Goal: Task Accomplishment & Management: Complete application form

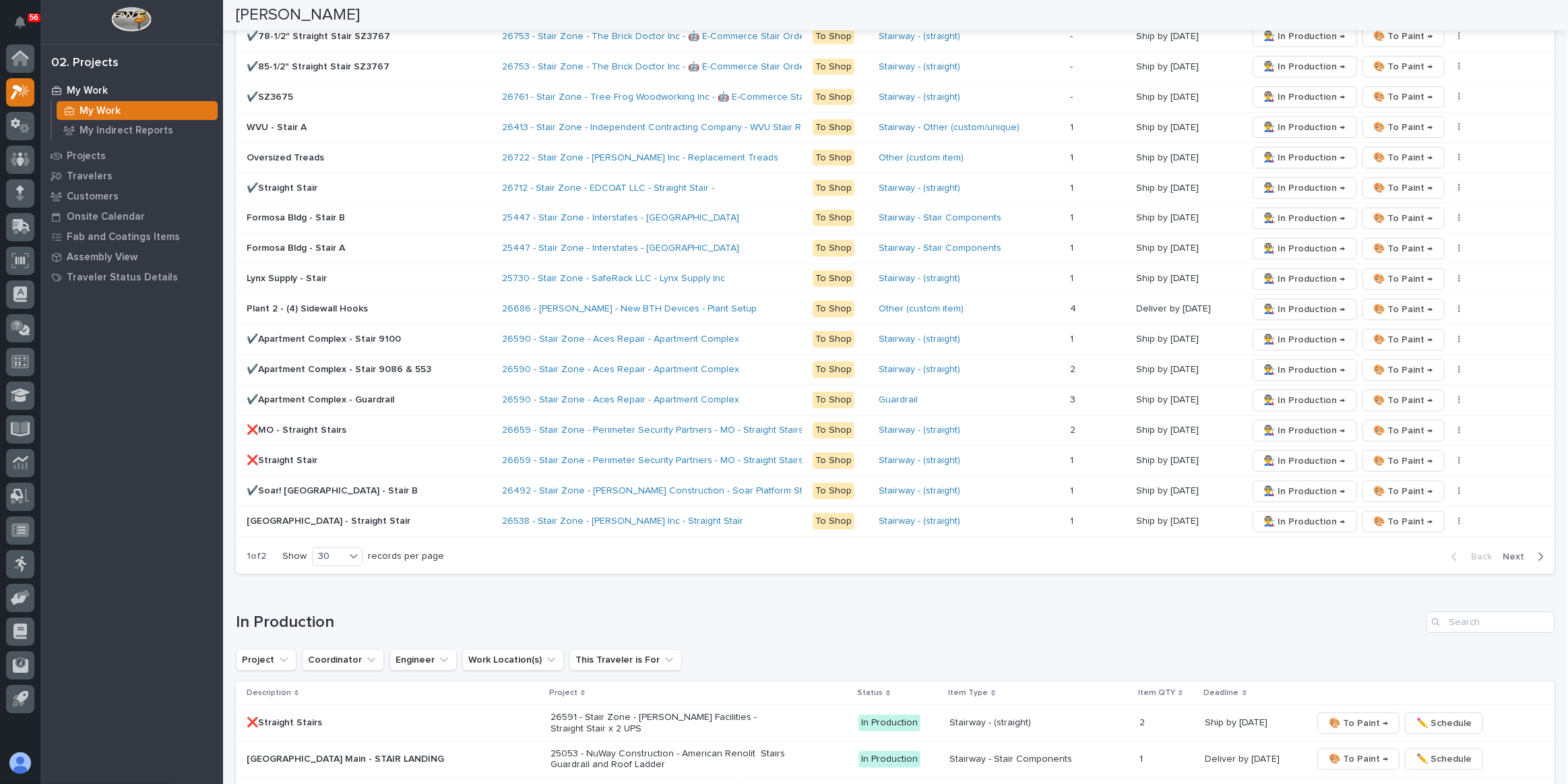
scroll to position [858, 0]
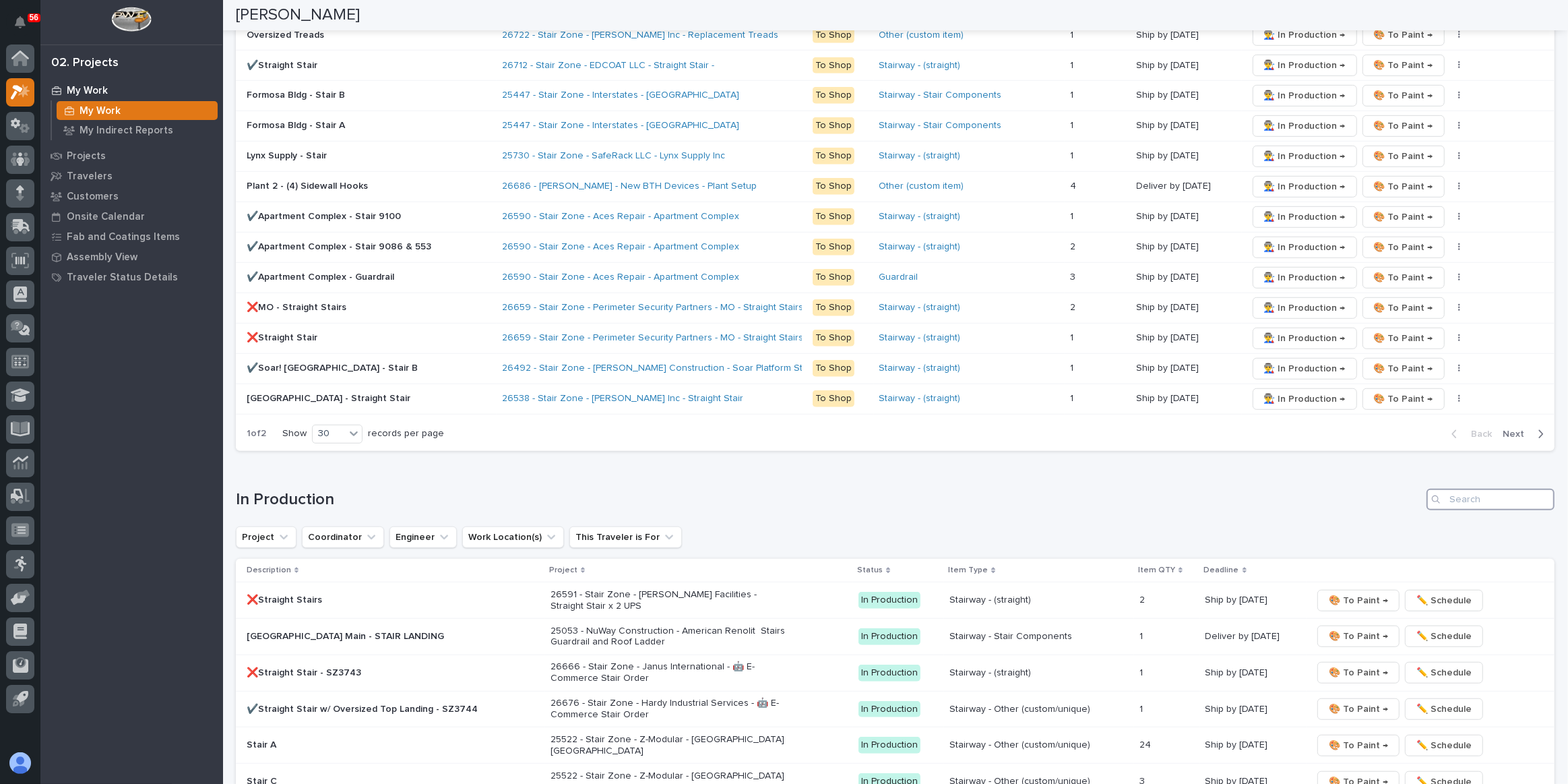
click at [1460, 493] on input "Search" at bounding box center [1490, 499] width 128 height 22
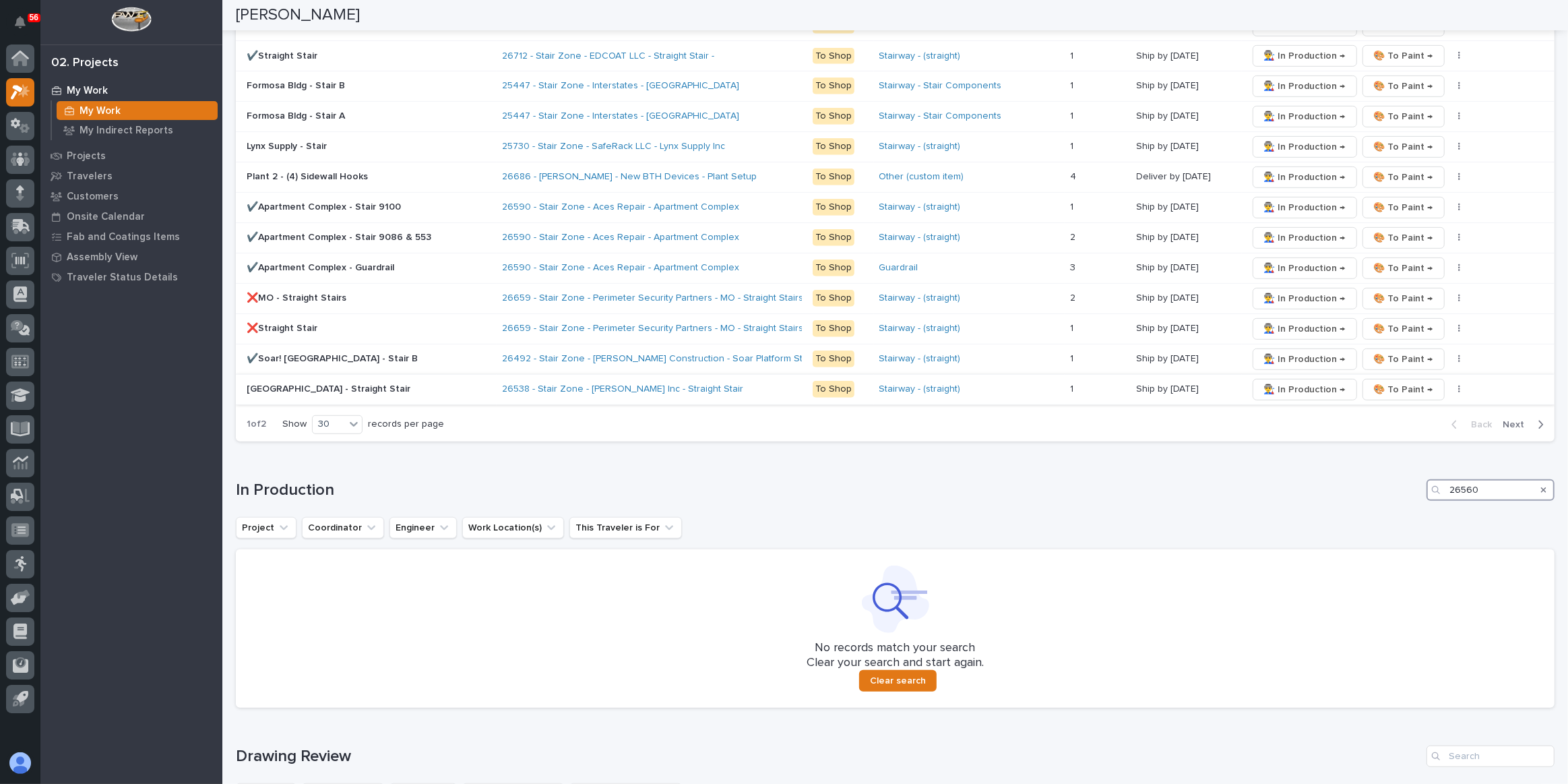
scroll to position [872, 0]
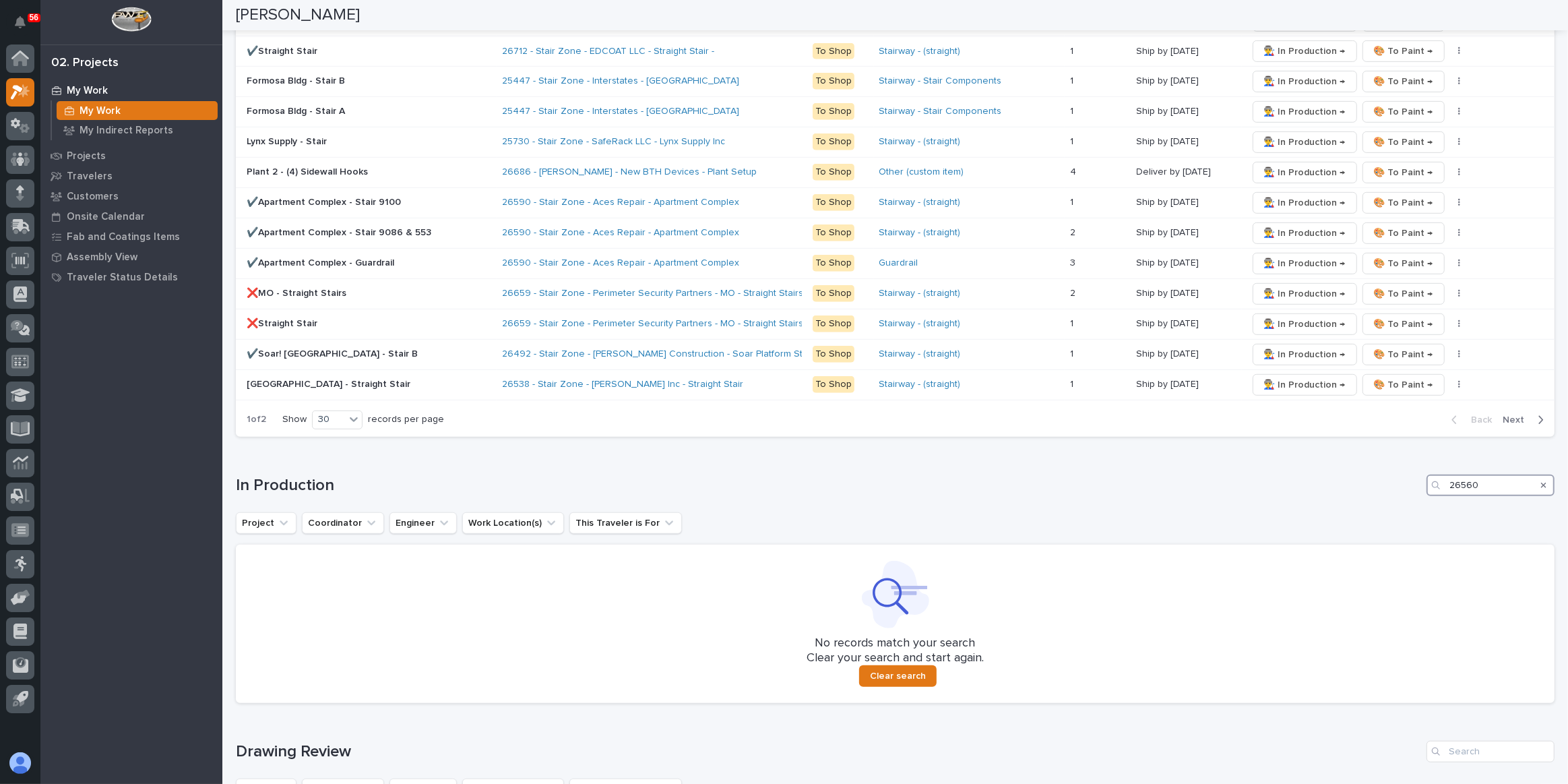
type input "26560"
click at [1537, 476] on div "Search" at bounding box center [1543, 485] width 22 height 22
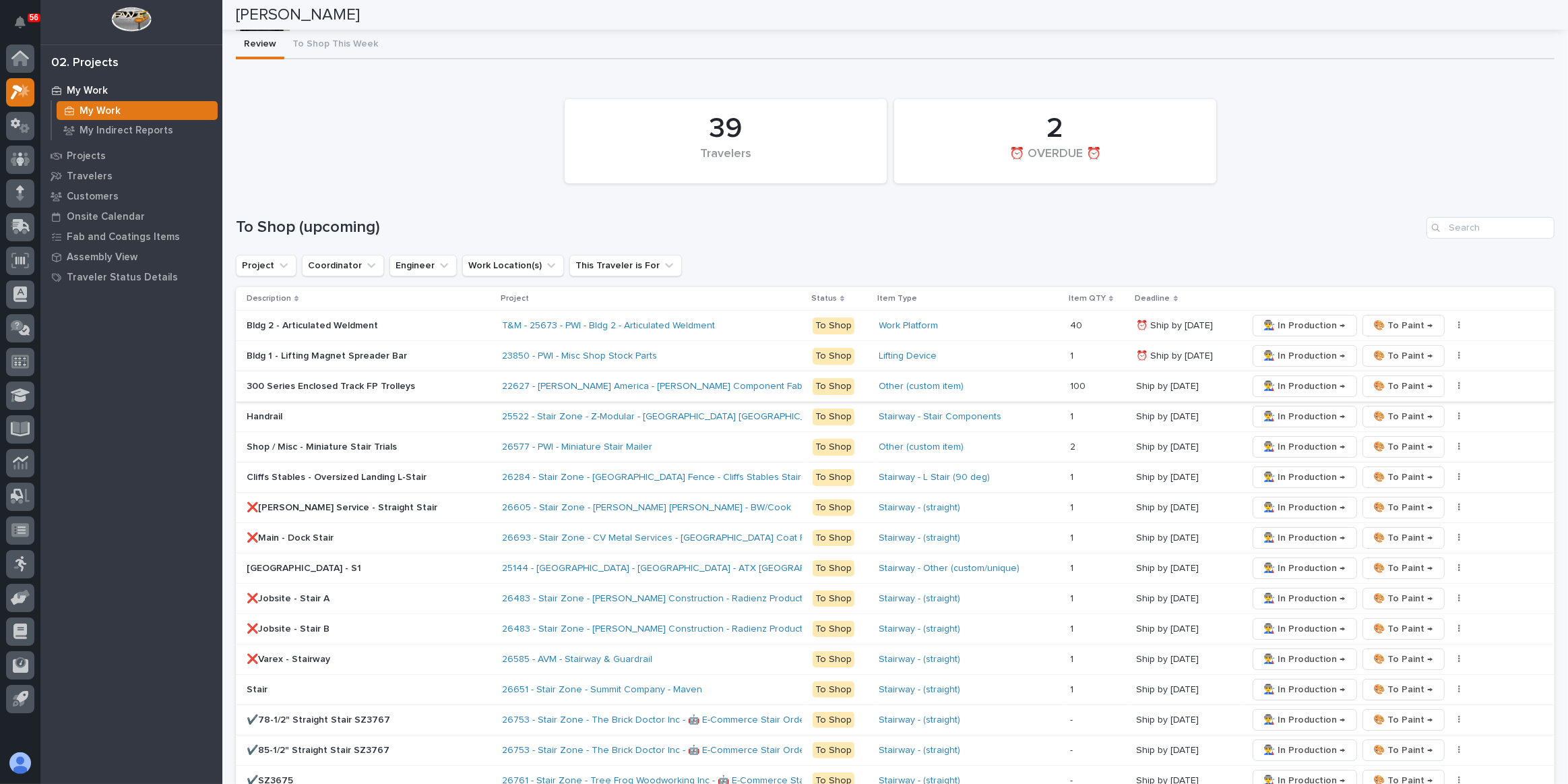
scroll to position [0, 0]
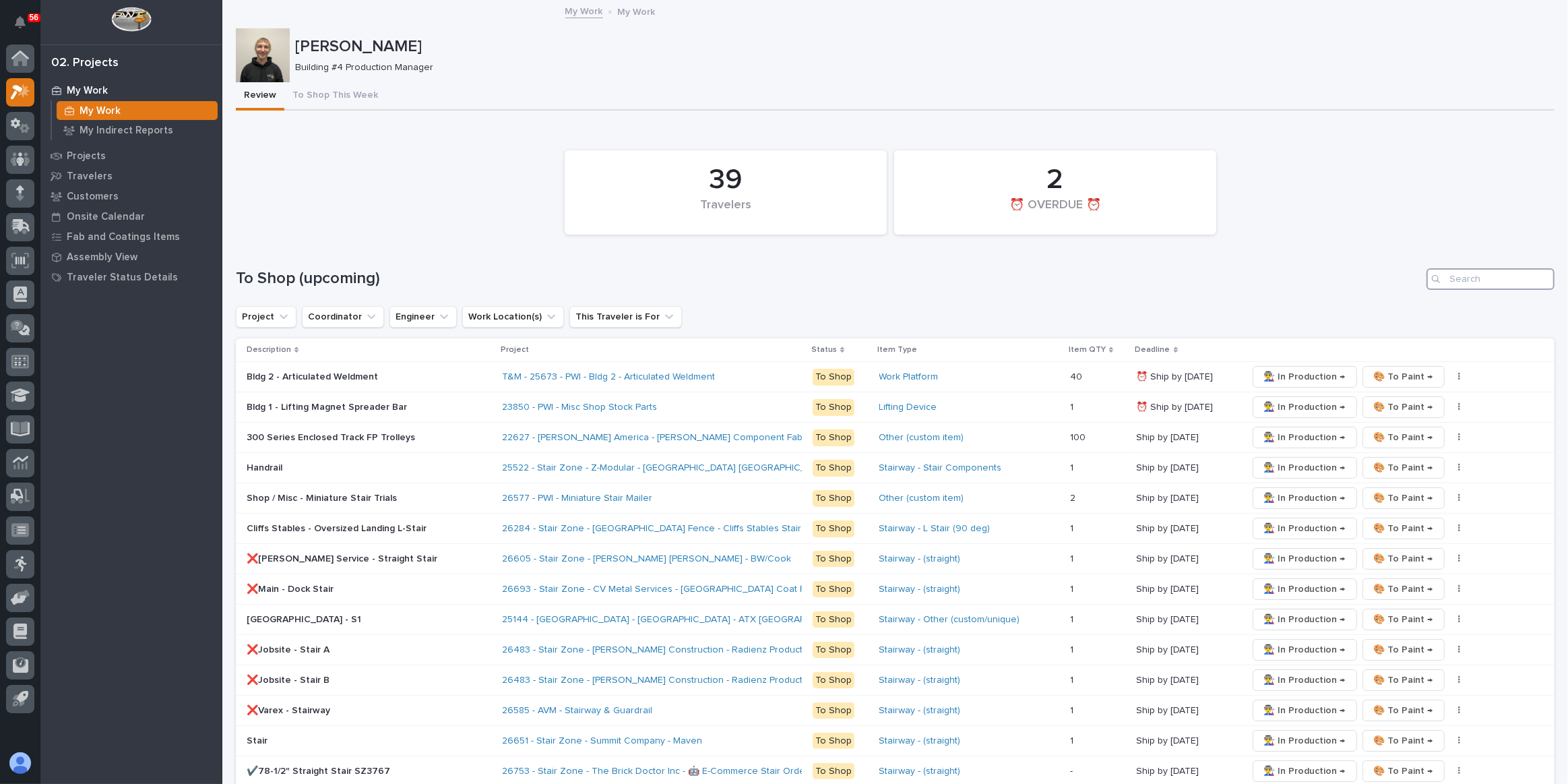
click at [1462, 281] on input "Search" at bounding box center [1490, 279] width 128 height 22
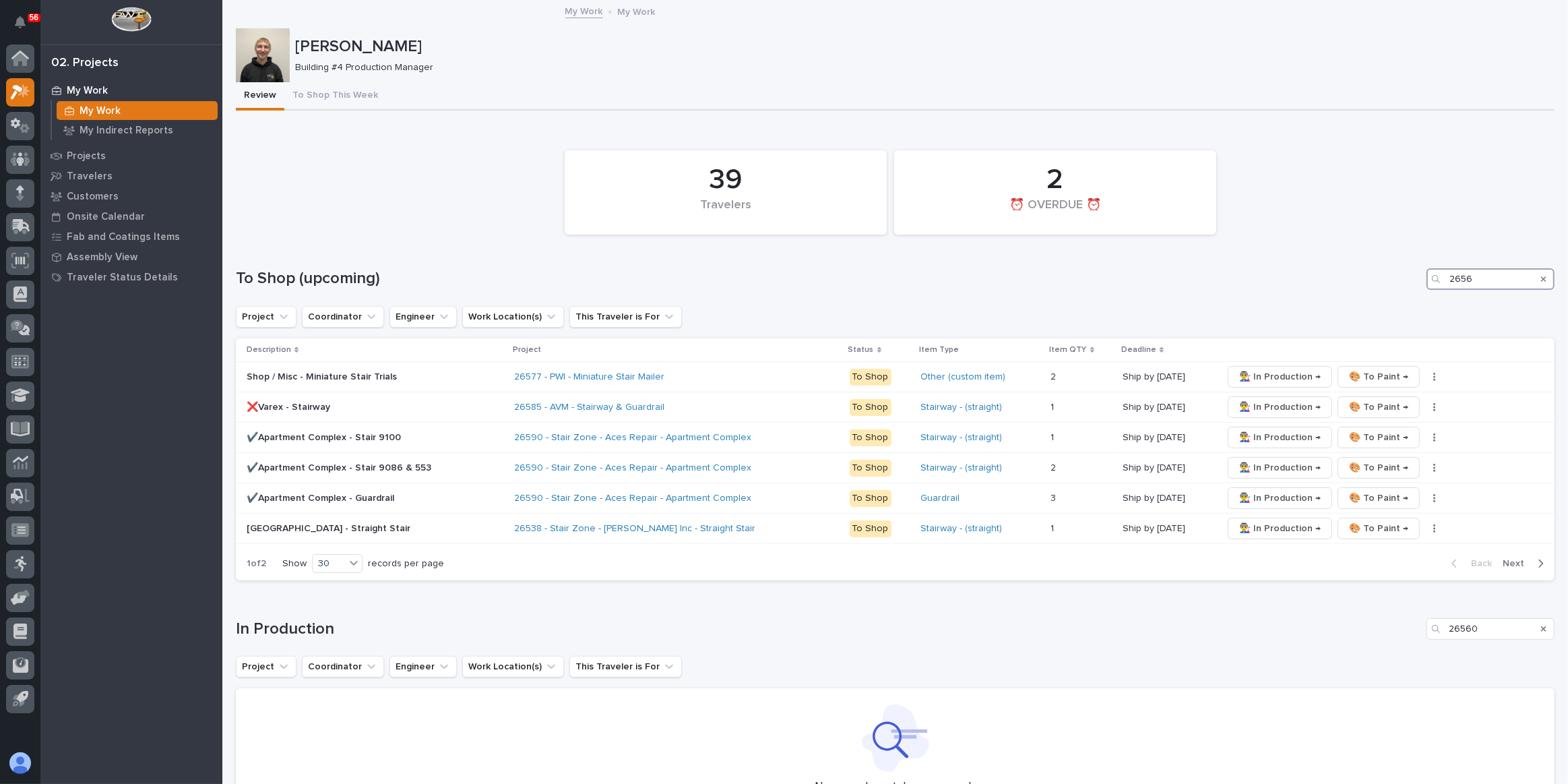
type input "26560"
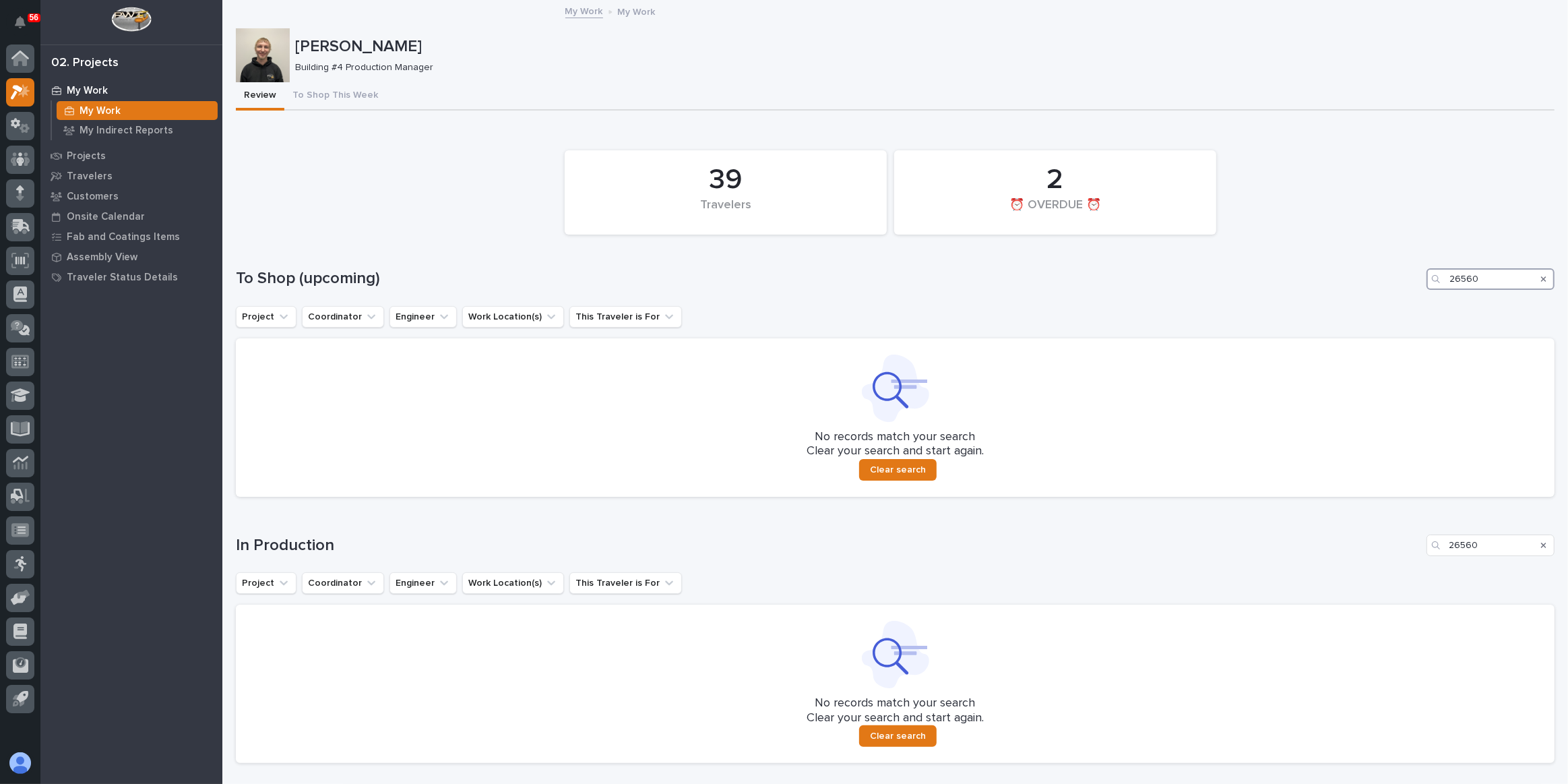
drag, startPoint x: 1473, startPoint y: 281, endPoint x: 1394, endPoint y: 268, distance: 80.1
click at [1394, 269] on div "To Shop (upcoming) 26560" at bounding box center [896, 279] width 1319 height 22
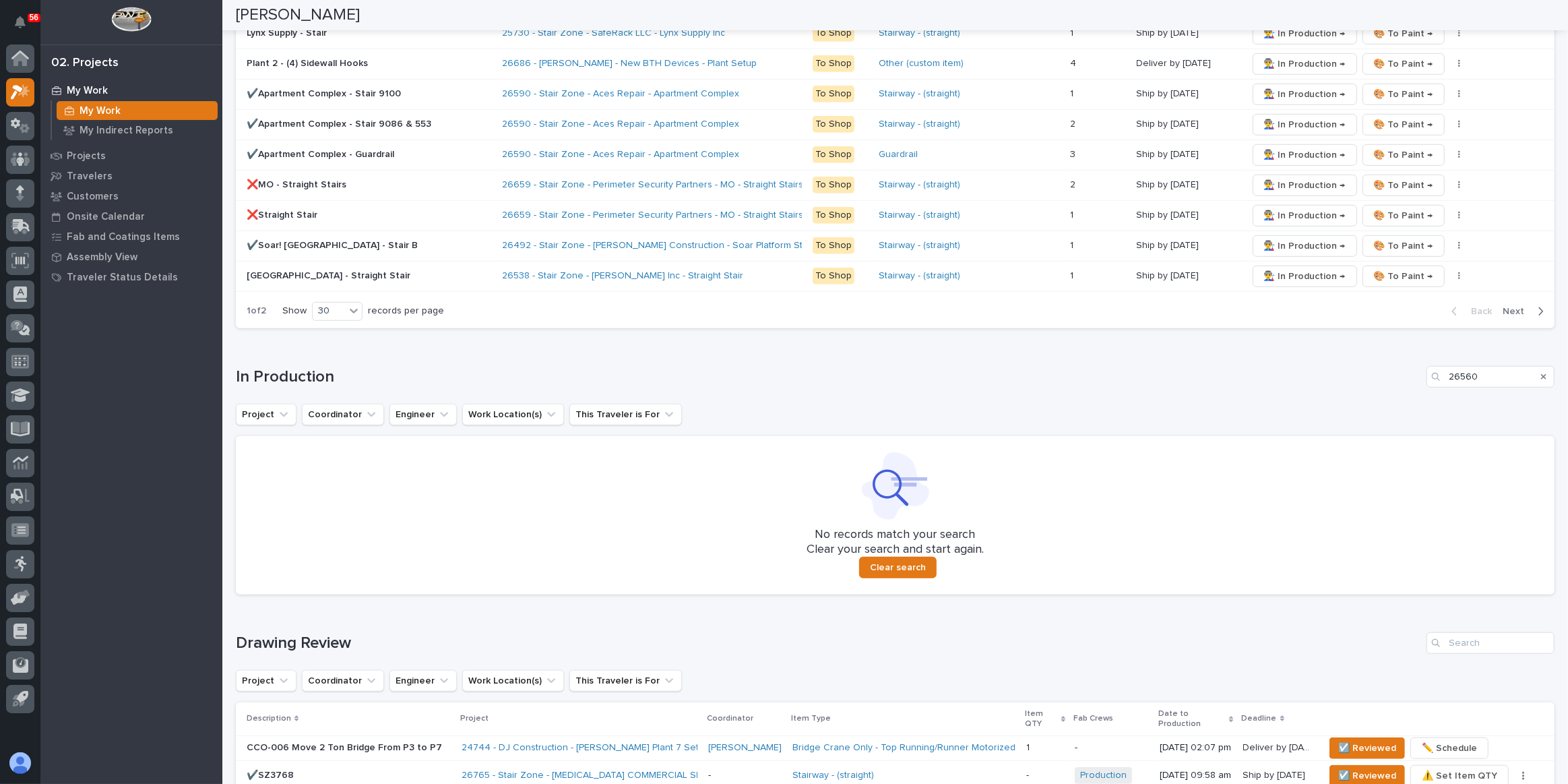
scroll to position [1103, 0]
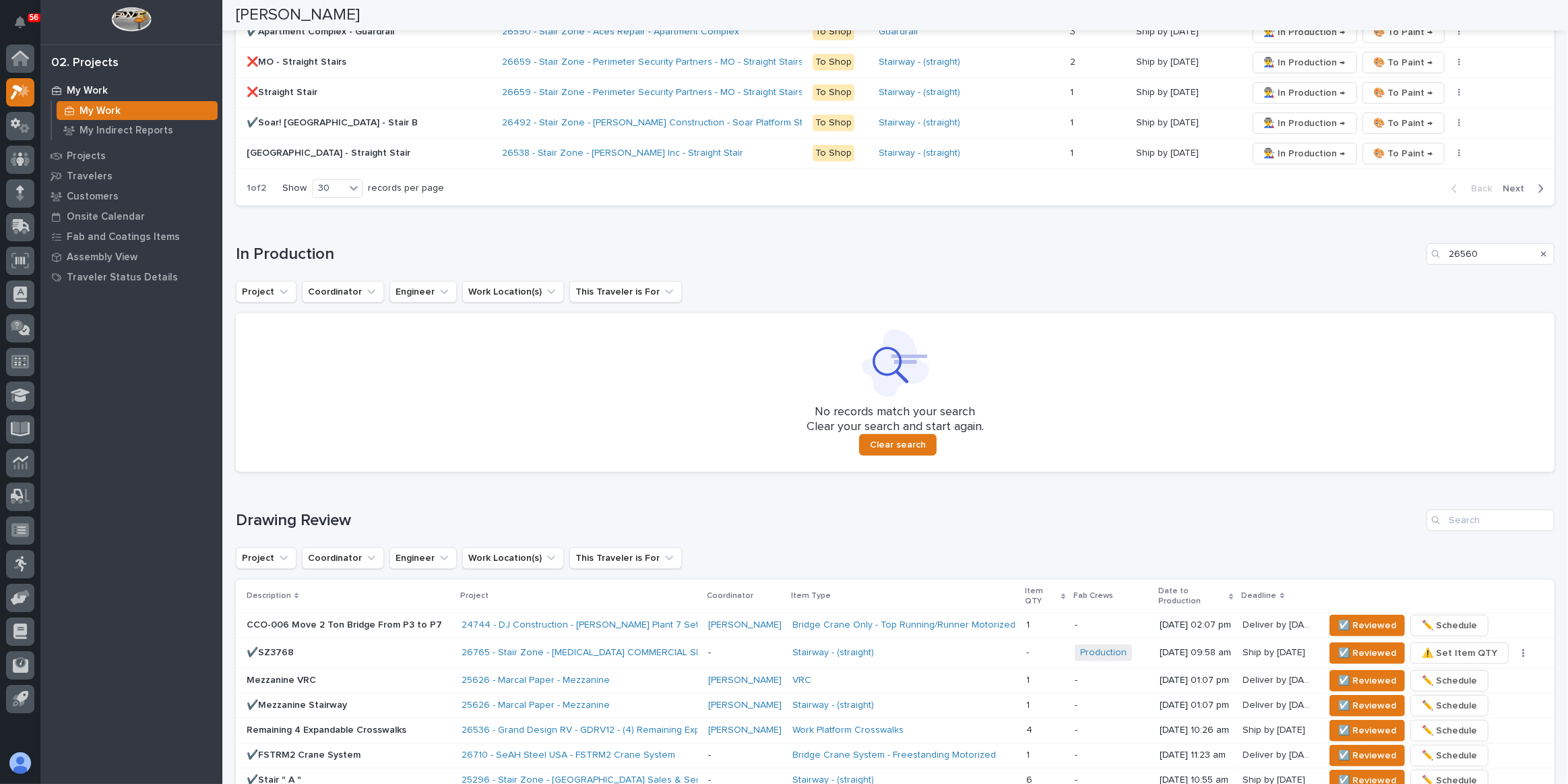
click at [1541, 250] on icon "Search" at bounding box center [1544, 255] width 6 height 8
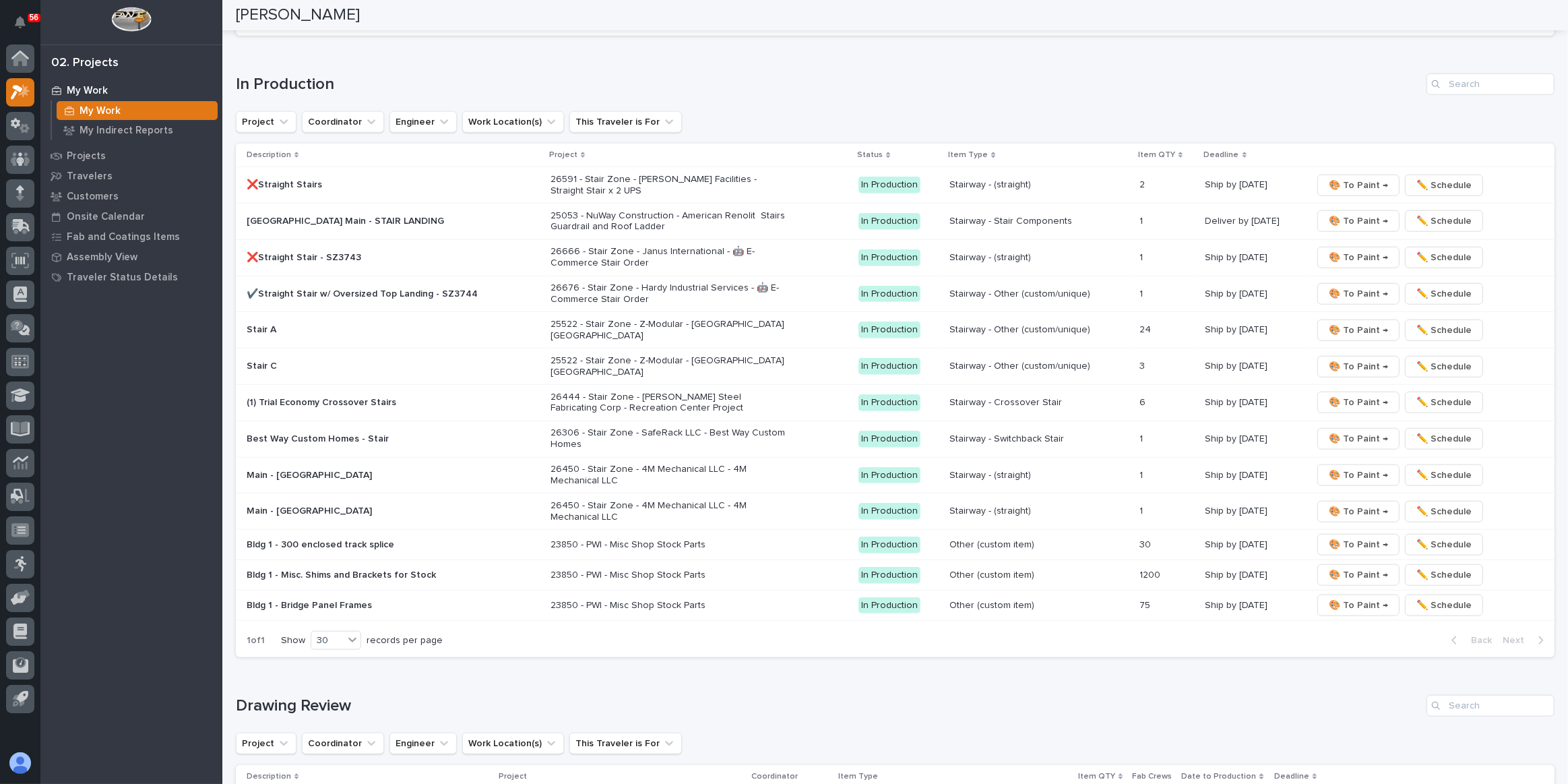
scroll to position [1248, 0]
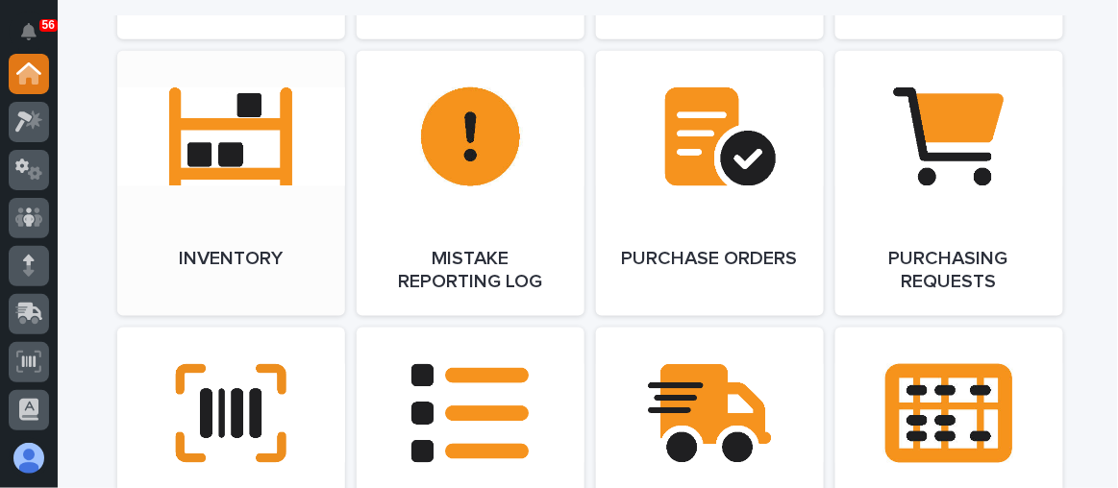
scroll to position [2184, 0]
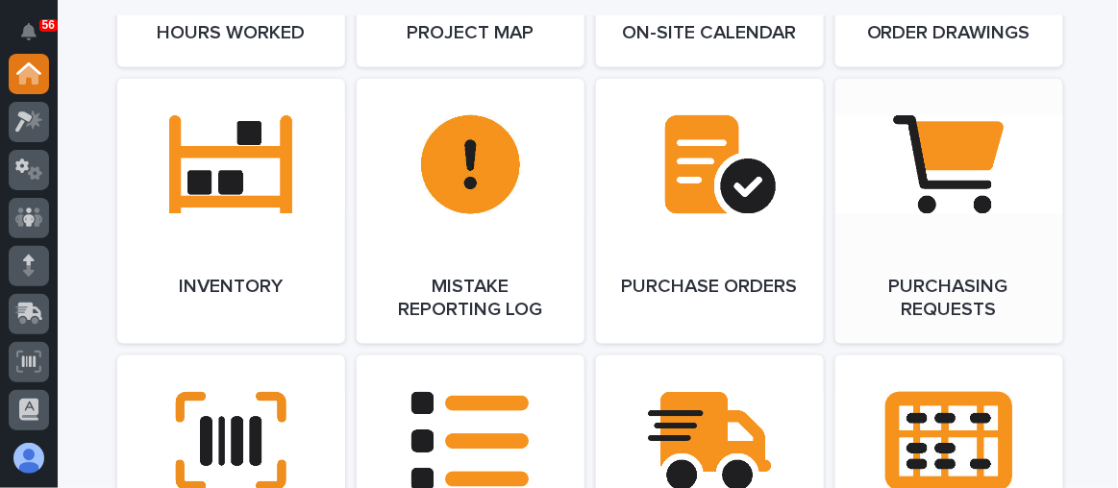
click at [945, 232] on link "Open Link" at bounding box center [950, 211] width 228 height 265
click at [978, 198] on link "Open Link" at bounding box center [950, 211] width 228 height 265
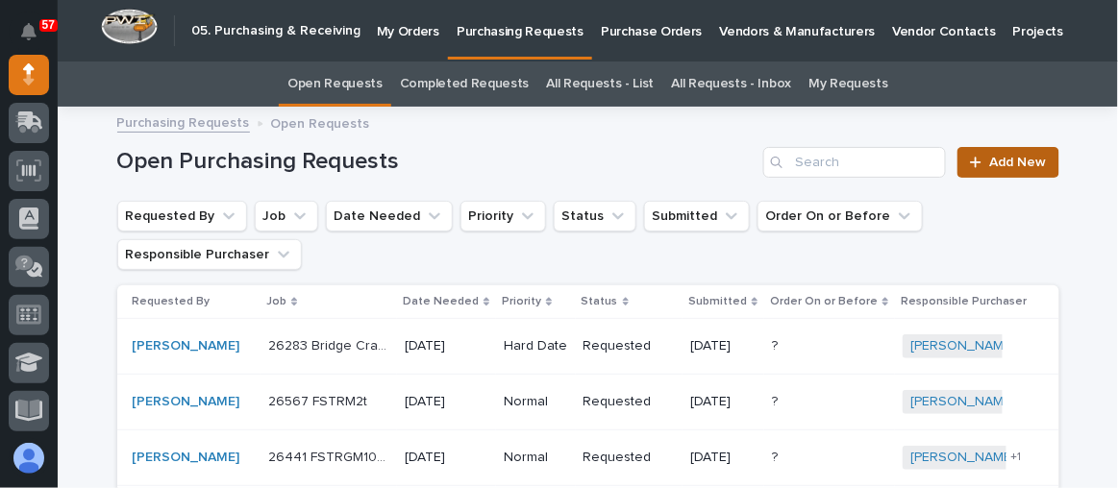
click at [1004, 162] on span "Add New" at bounding box center [1018, 162] width 57 height 13
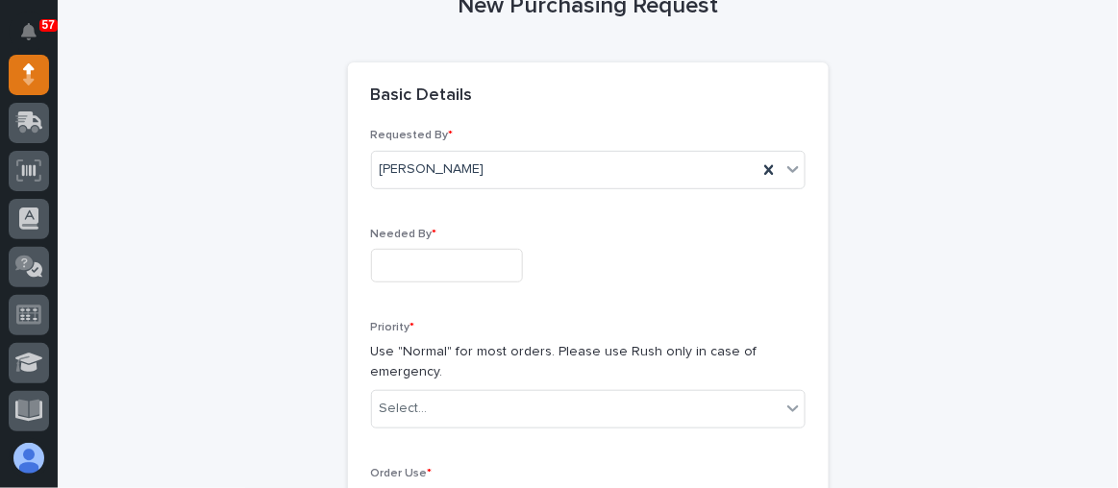
scroll to position [236, 0]
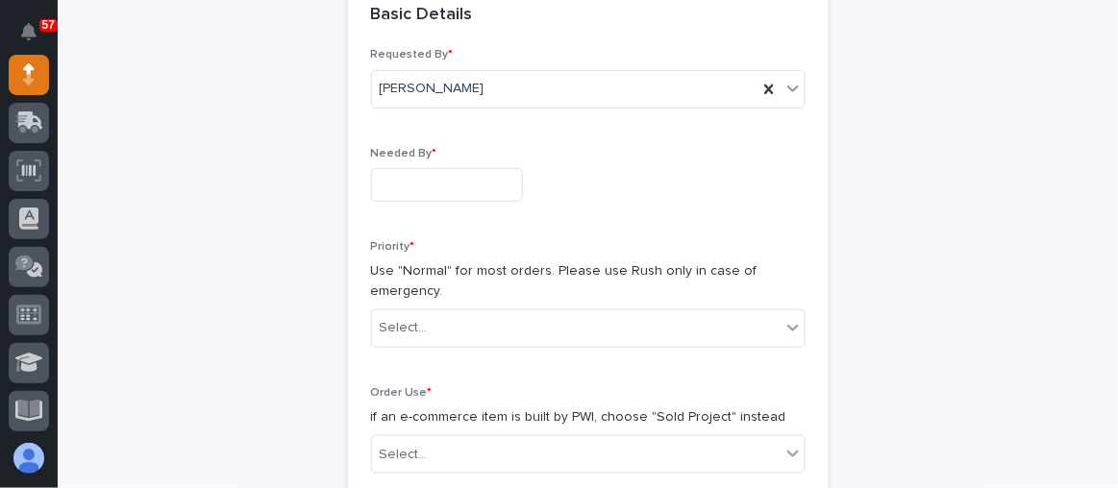
click at [402, 192] on input "text" at bounding box center [447, 185] width 152 height 34
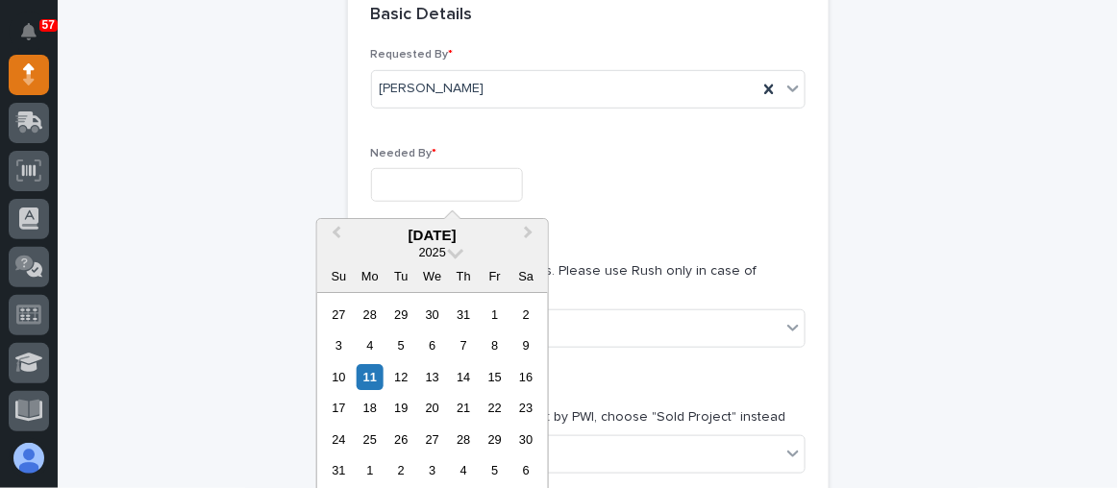
click at [450, 378] on div "10 11 12 13 14 15 16" at bounding box center [432, 377] width 218 height 31
click at [467, 372] on div "14" at bounding box center [464, 377] width 26 height 26
type input "**********"
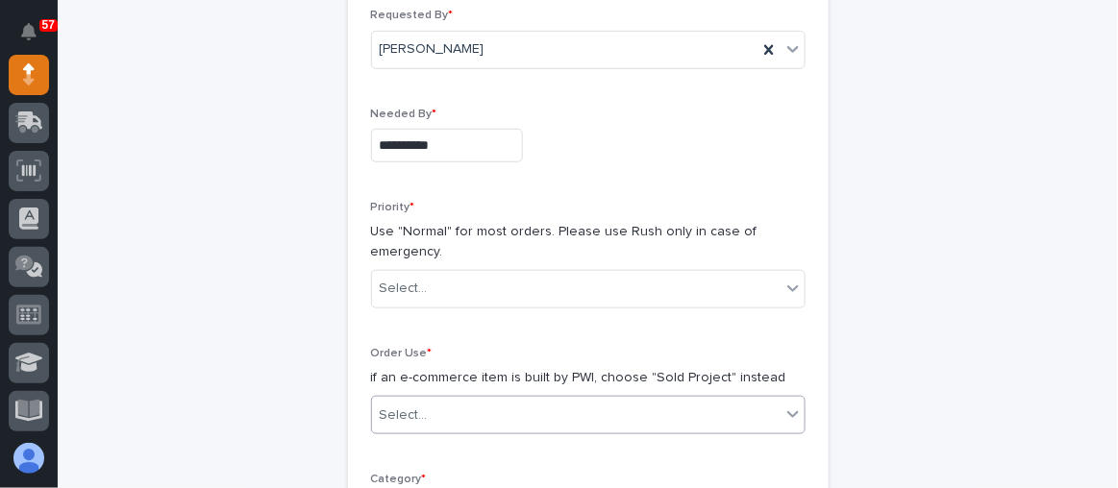
scroll to position [411, 0]
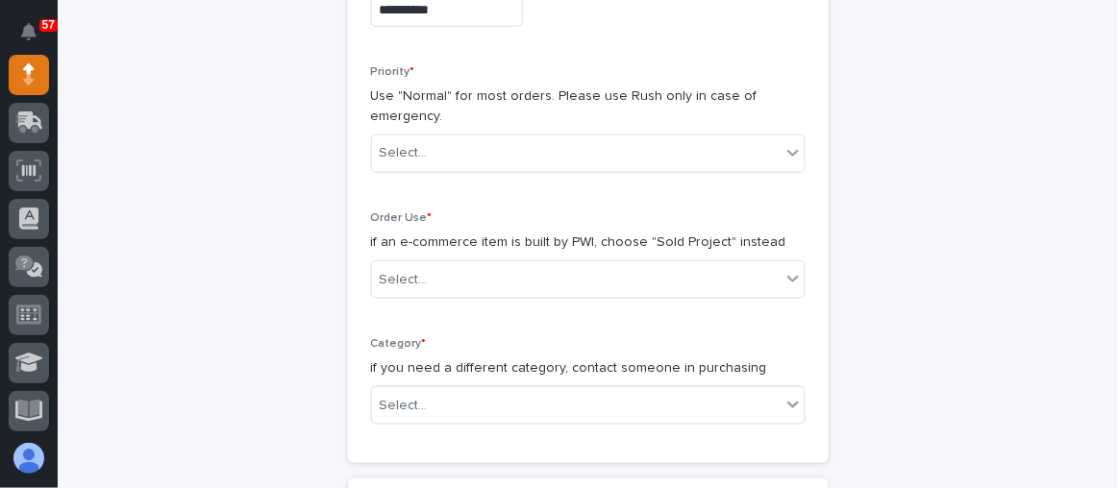
click at [463, 172] on div "Priority * Use "Normal" for most orders. Please use Rush only in case of emerge…" at bounding box center [588, 126] width 435 height 123
click at [463, 154] on div "Select..." at bounding box center [576, 153] width 409 height 32
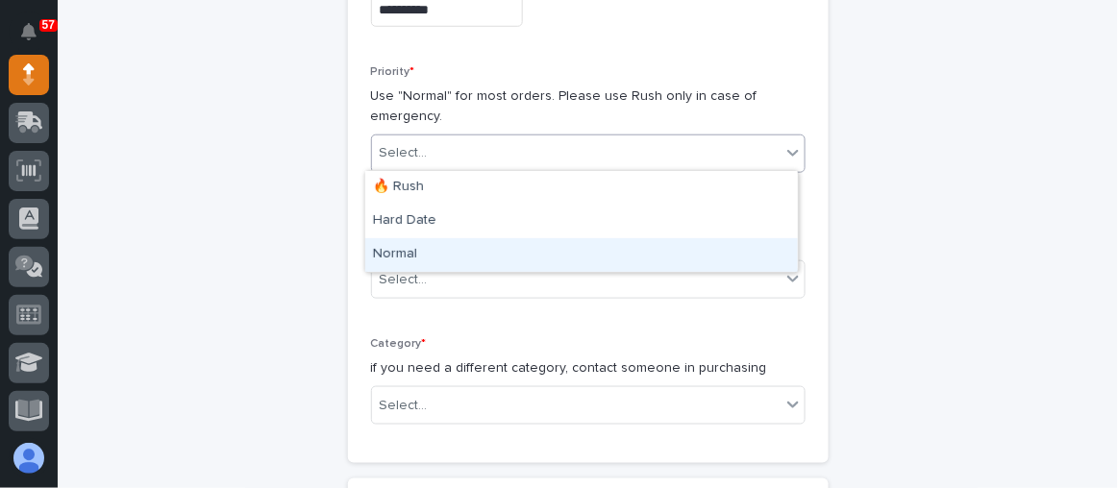
click at [432, 244] on div "Normal" at bounding box center [581, 255] width 433 height 34
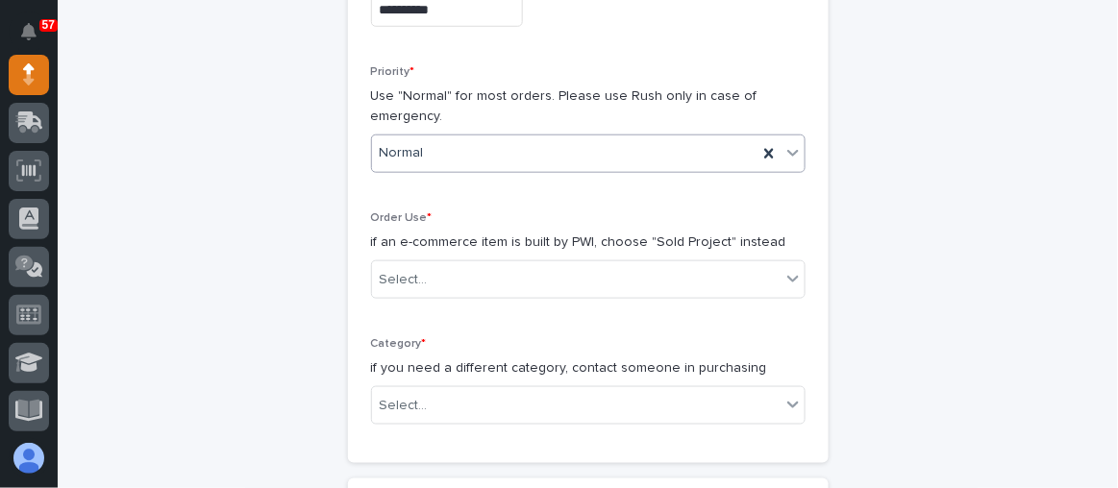
scroll to position [498, 0]
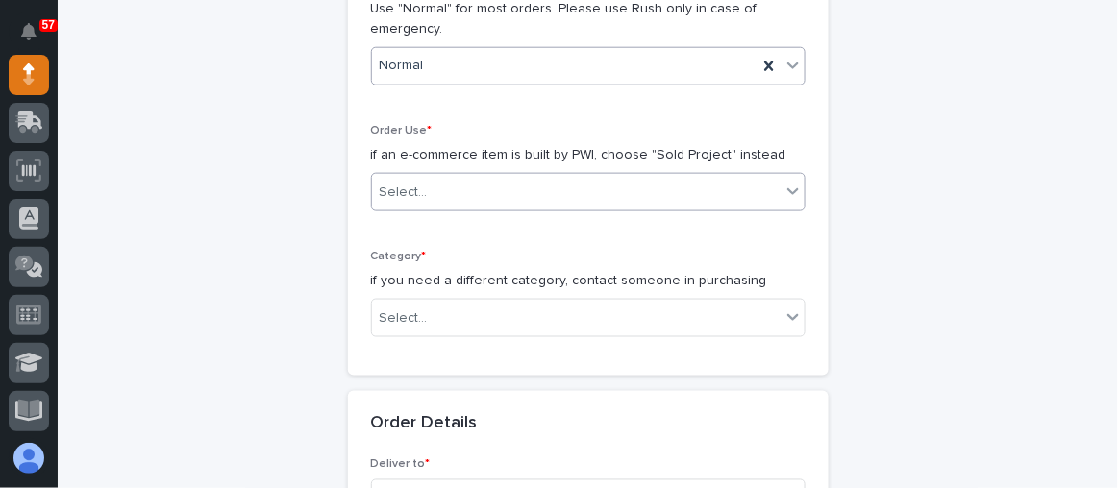
click at [465, 200] on div "Select..." at bounding box center [576, 193] width 409 height 32
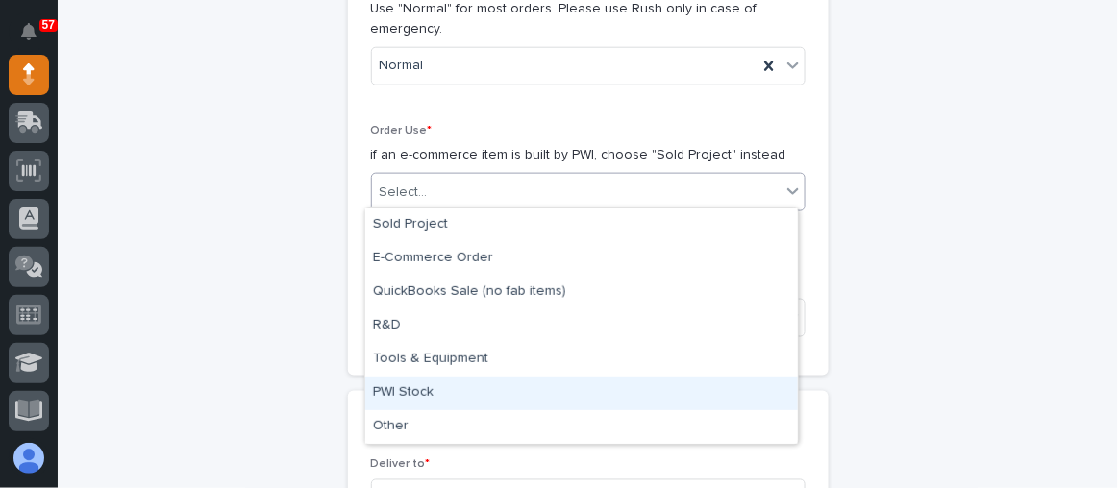
click at [440, 387] on div "PWI Stock" at bounding box center [581, 394] width 433 height 34
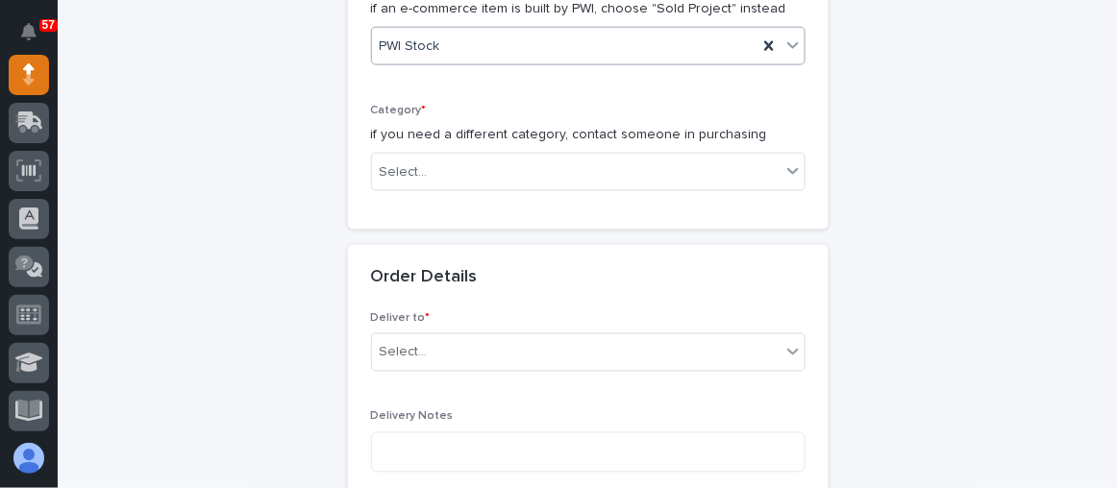
scroll to position [672, 0]
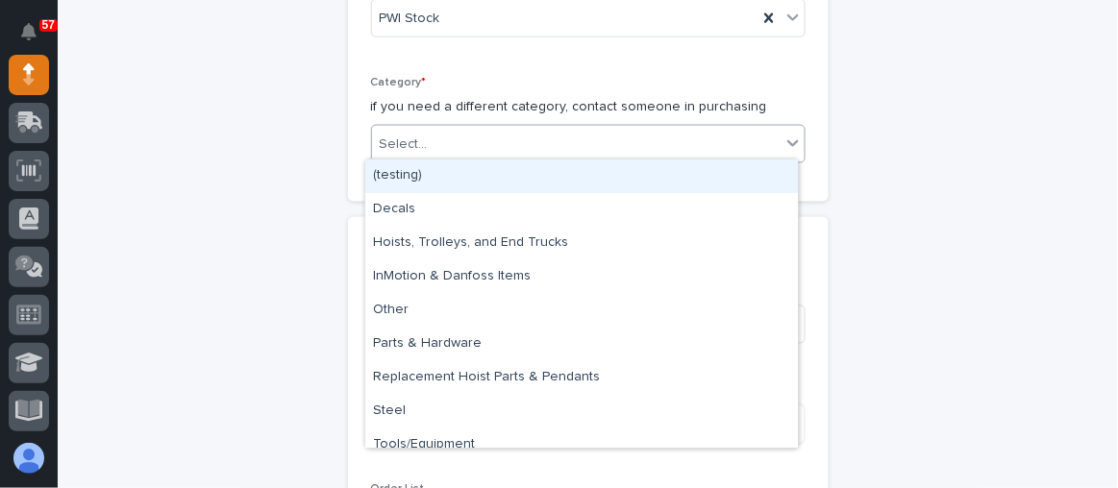
click at [466, 134] on div "Select..." at bounding box center [576, 145] width 409 height 32
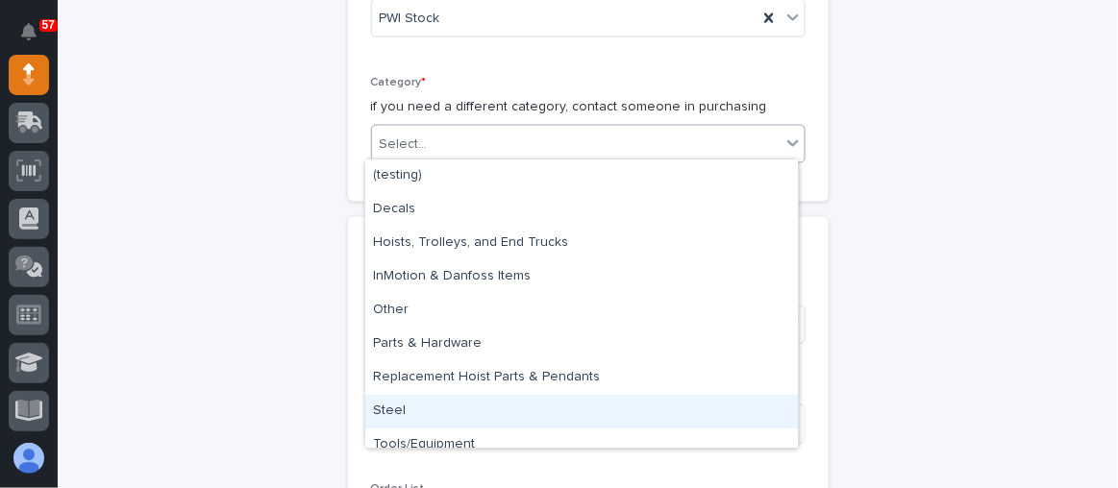
drag, startPoint x: 440, startPoint y: 391, endPoint x: 484, endPoint y: 346, distance: 62.6
click at [441, 412] on div "Steel" at bounding box center [581, 412] width 433 height 34
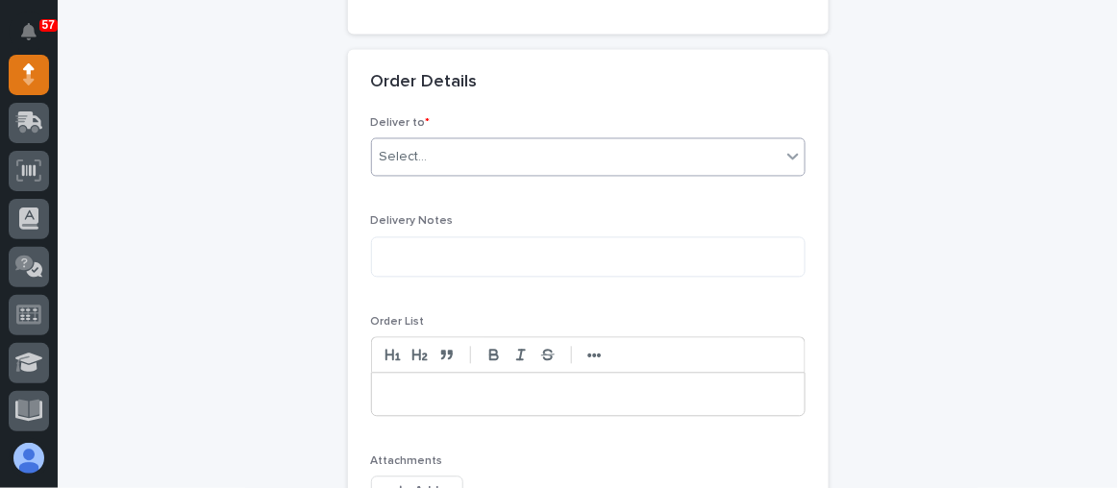
scroll to position [847, 0]
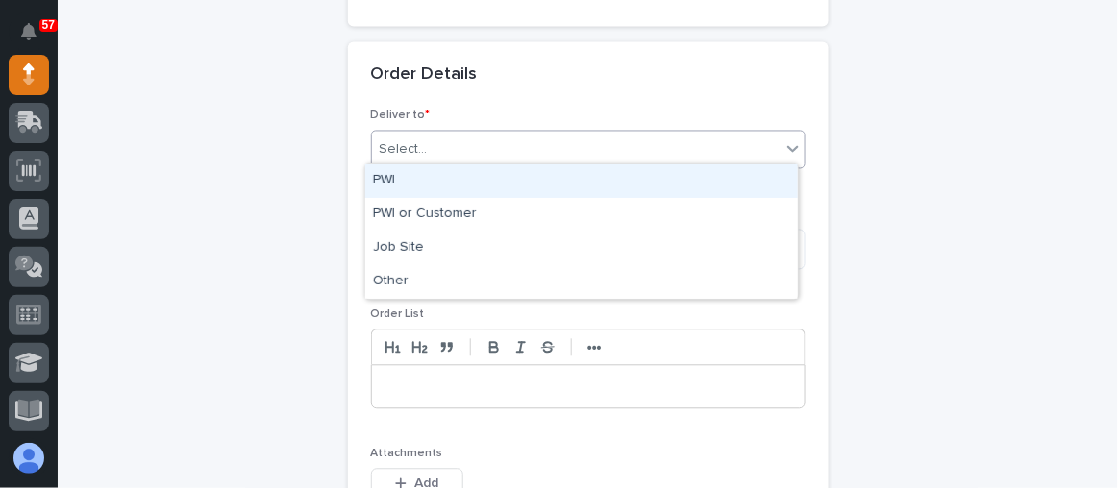
click at [434, 138] on div "Select..." at bounding box center [576, 151] width 409 height 32
click at [441, 182] on div "PWI" at bounding box center [581, 181] width 433 height 34
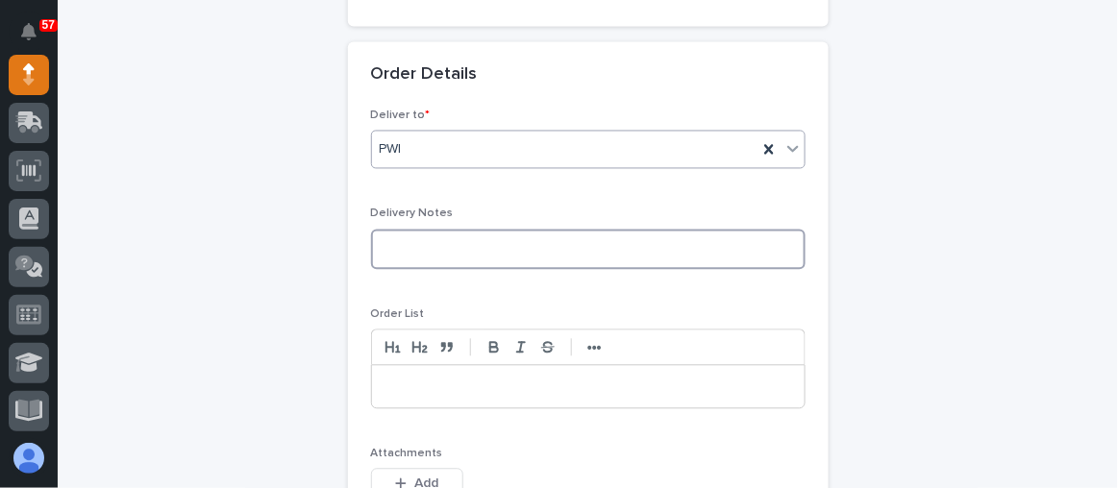
click at [425, 234] on textarea at bounding box center [588, 250] width 435 height 40
type textarea "**********"
click at [430, 378] on p at bounding box center [589, 387] width 404 height 19
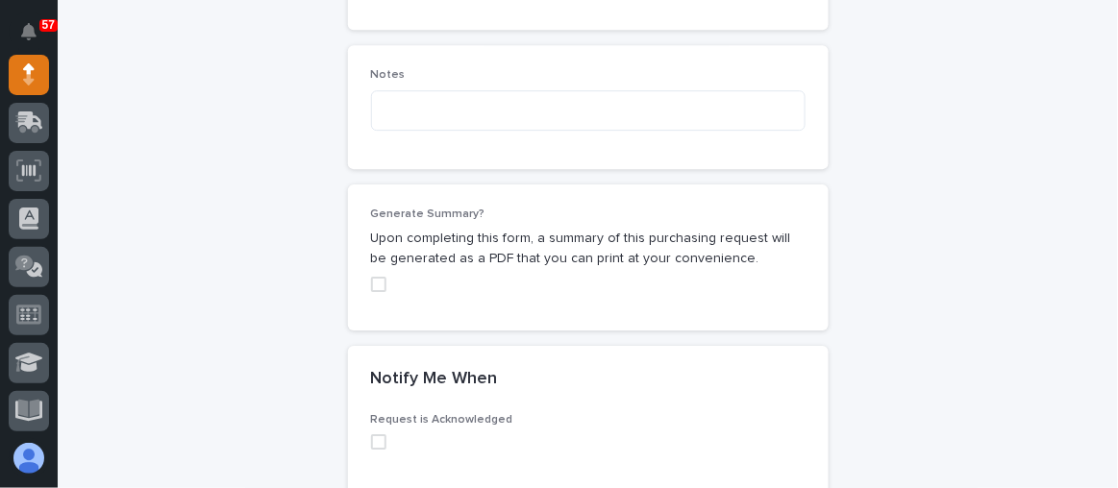
scroll to position [1372, 0]
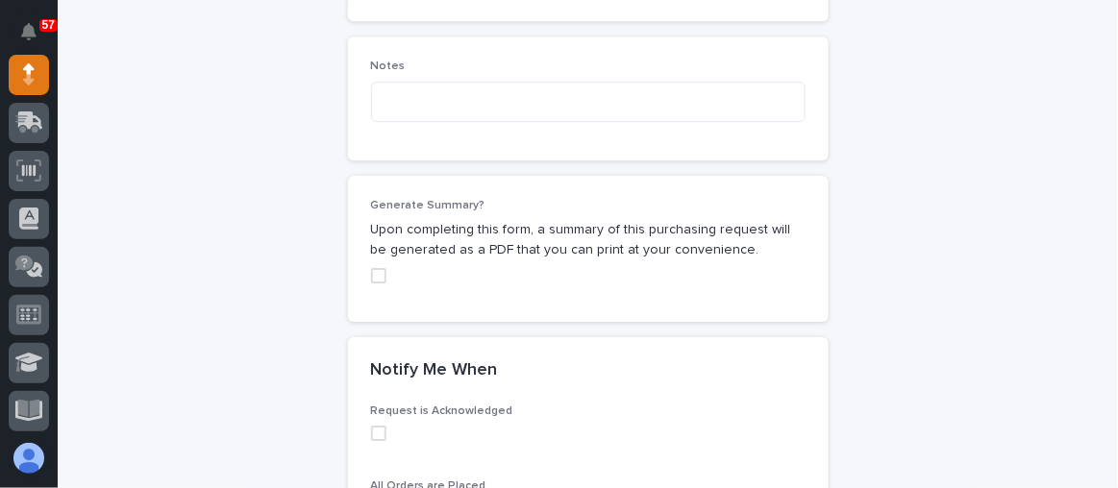
click at [371, 268] on span at bounding box center [378, 275] width 15 height 15
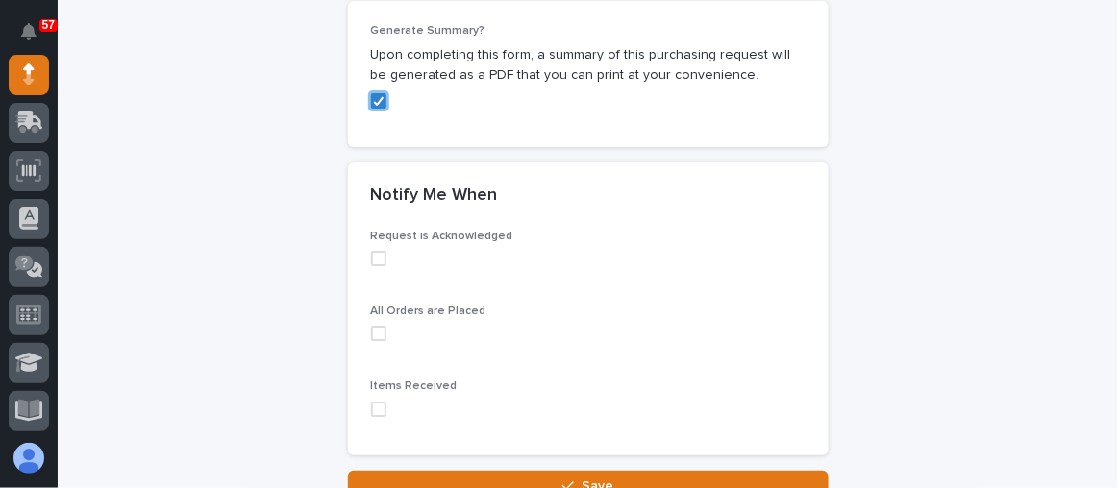
click at [371, 252] on span at bounding box center [378, 258] width 15 height 15
click at [371, 326] on span at bounding box center [378, 333] width 15 height 15
click at [371, 402] on span at bounding box center [378, 409] width 15 height 15
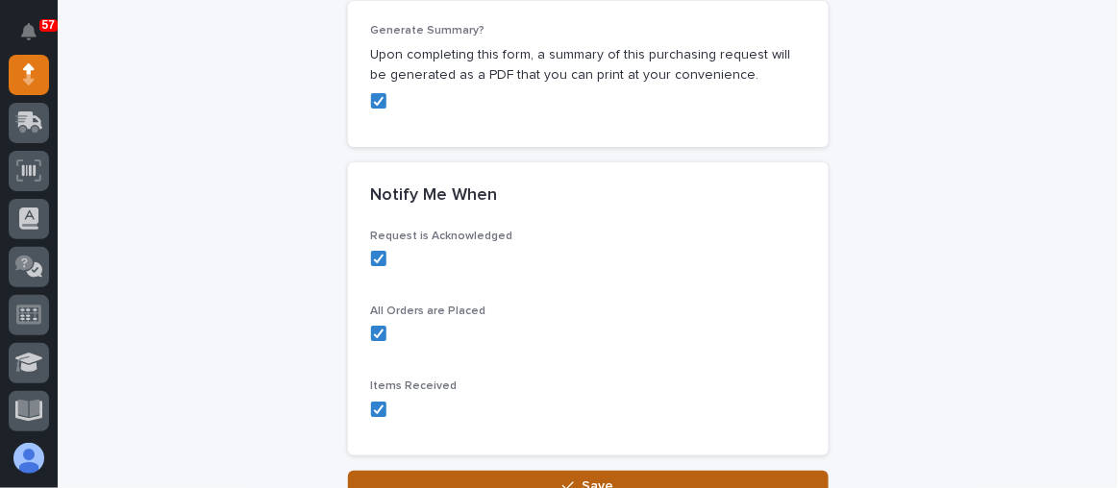
click at [600, 480] on span "Save" at bounding box center [598, 486] width 32 height 13
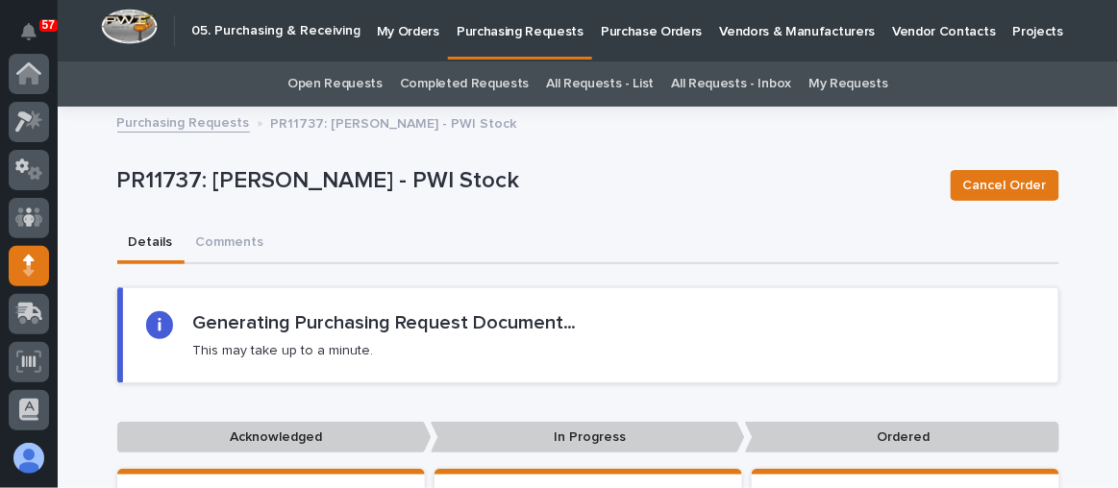
scroll to position [191, 0]
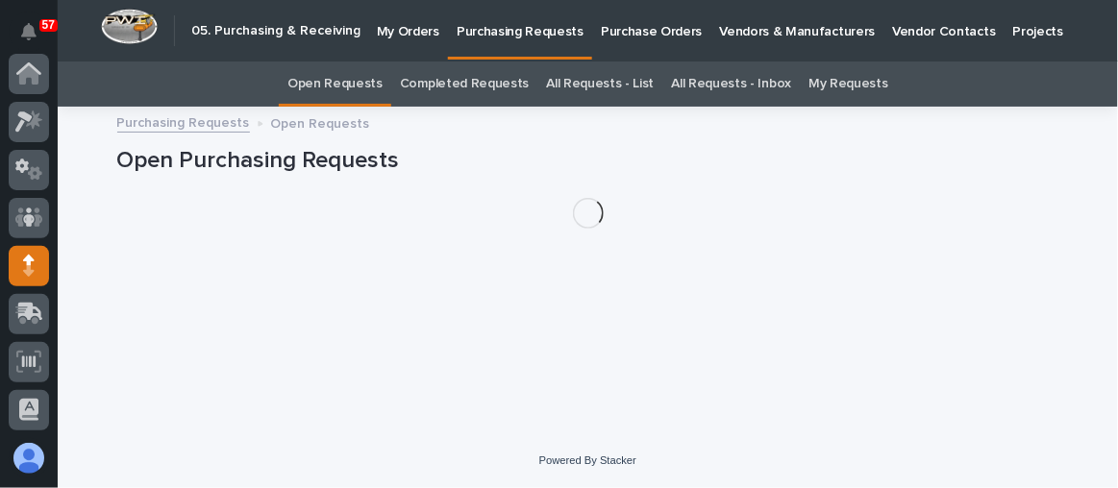
scroll to position [191, 0]
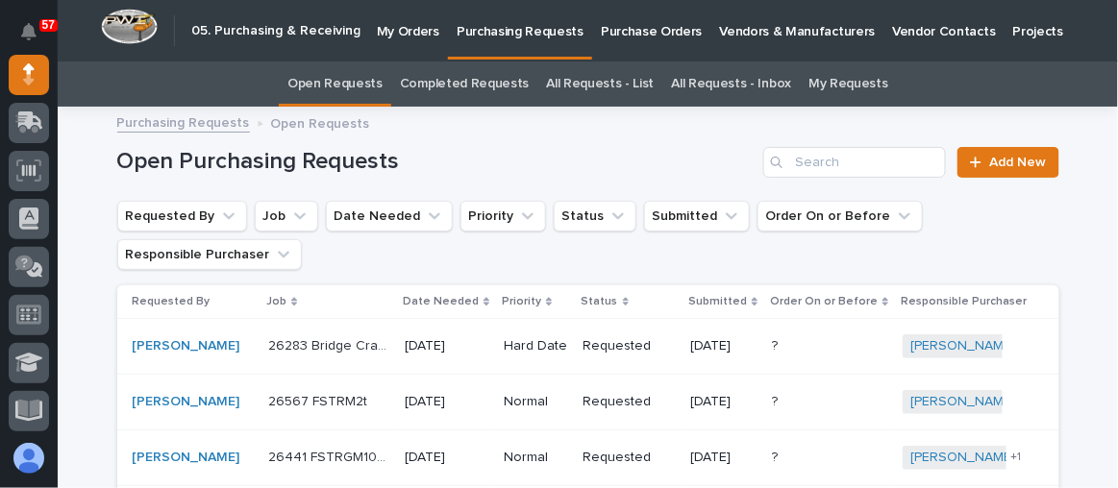
click at [403, 34] on p "My Orders" at bounding box center [408, 20] width 62 height 40
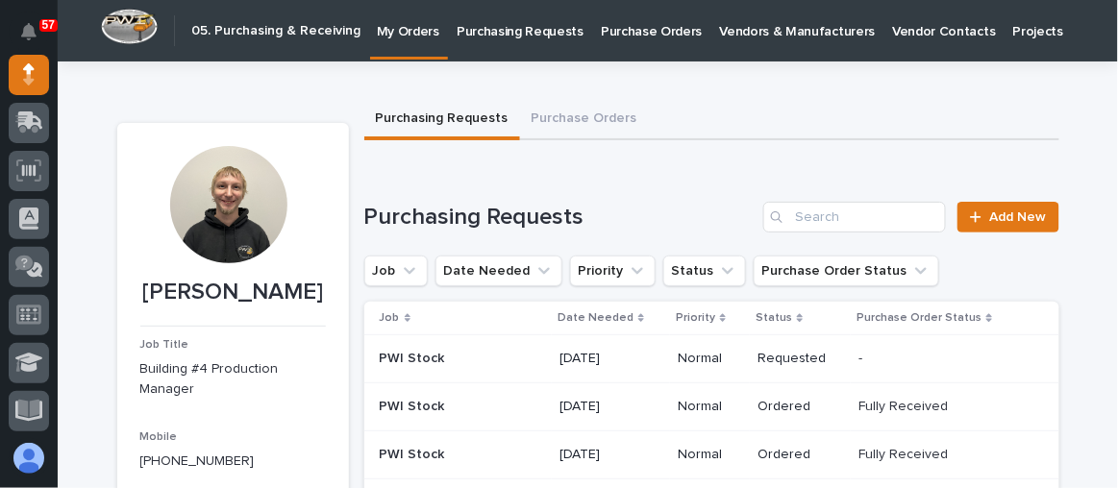
click at [518, 30] on p "Purchasing Requests" at bounding box center [520, 20] width 127 height 40
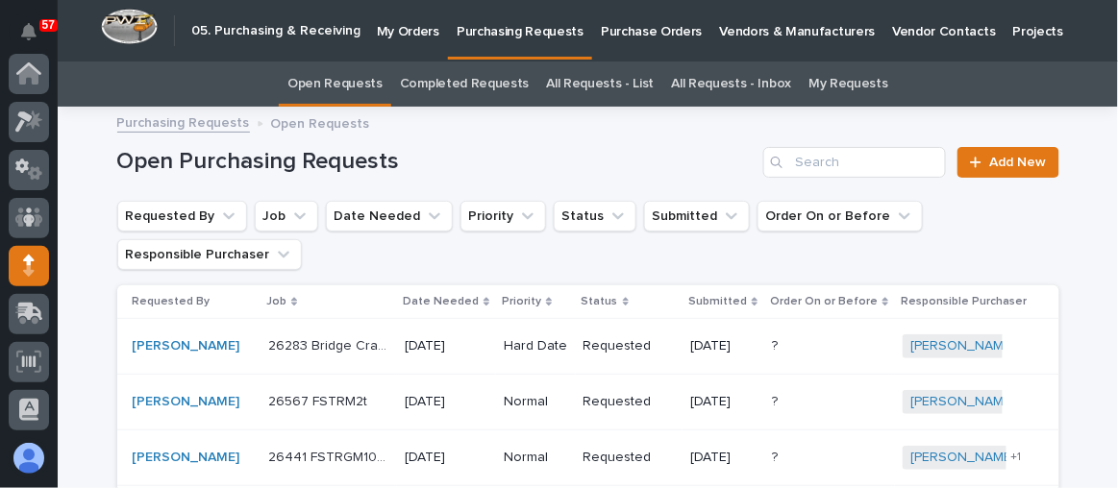
scroll to position [191, 0]
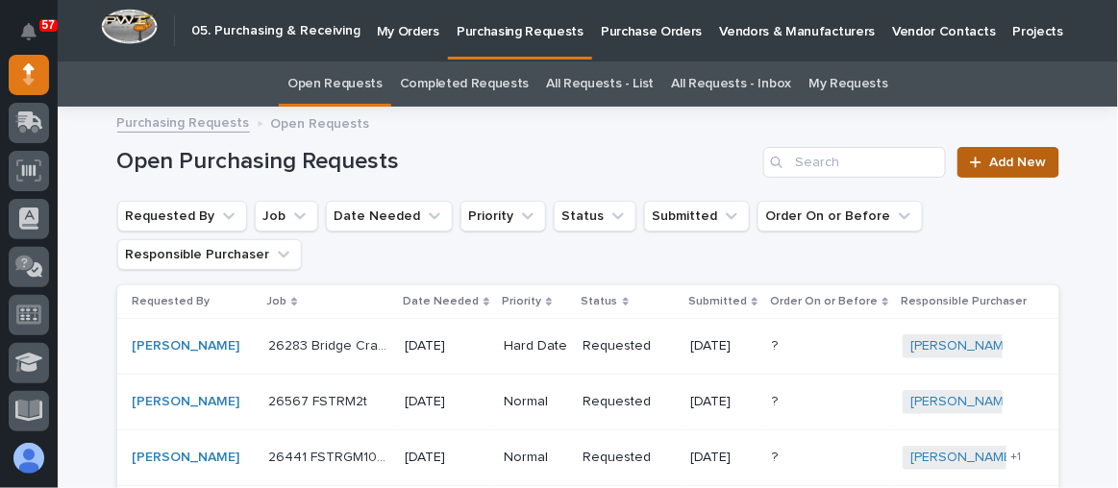
click at [990, 162] on span "Add New" at bounding box center [1018, 162] width 57 height 13
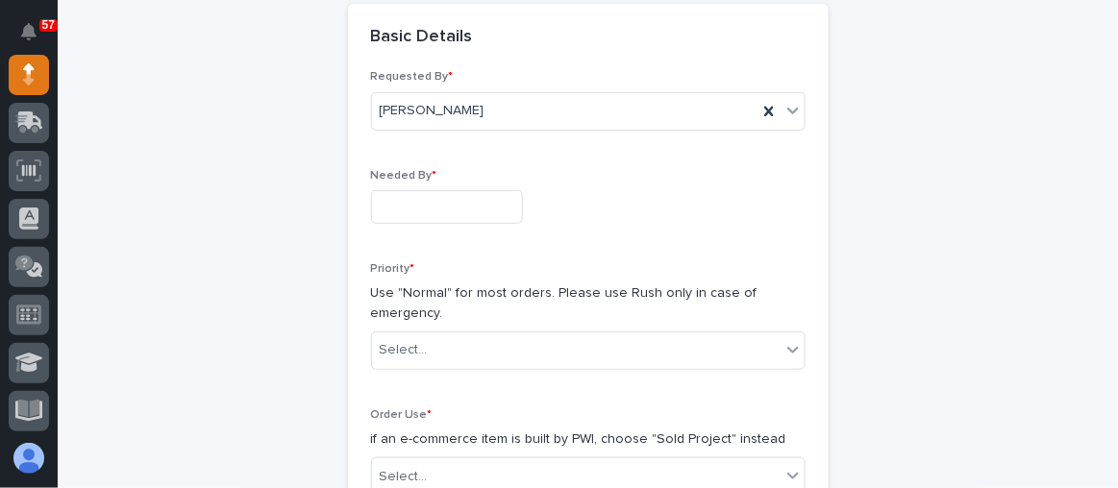
scroll to position [236, 0]
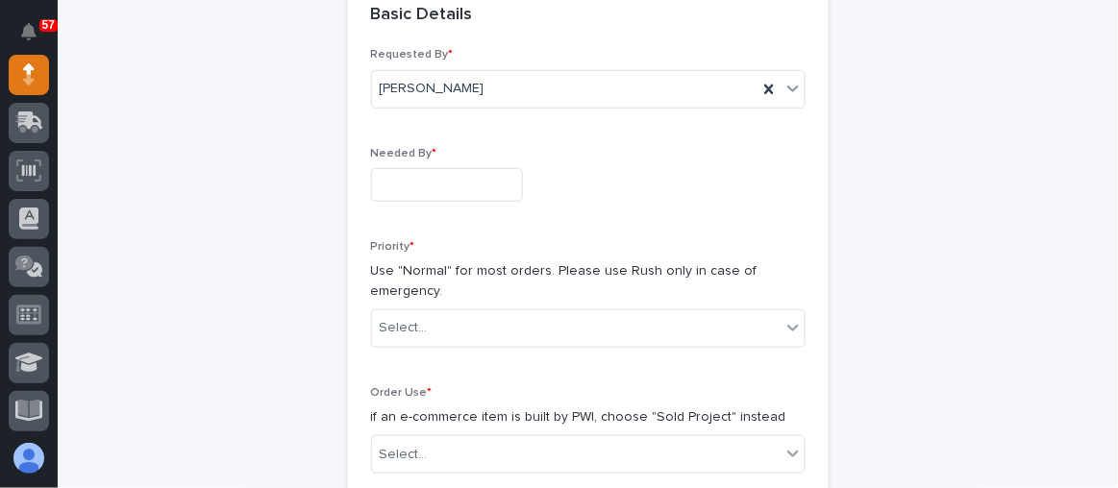
click at [390, 182] on input "text" at bounding box center [447, 185] width 152 height 34
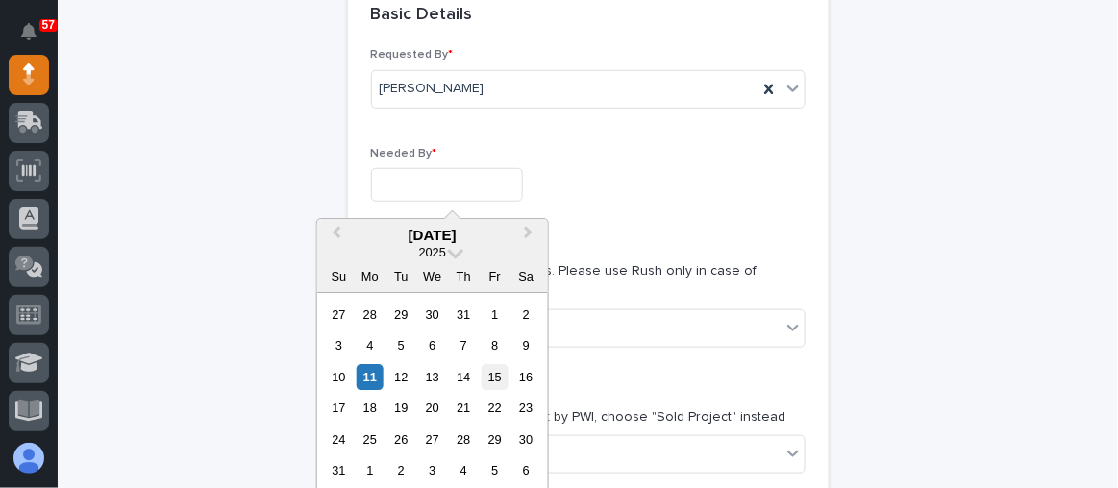
click at [496, 371] on div "15" at bounding box center [495, 377] width 26 height 26
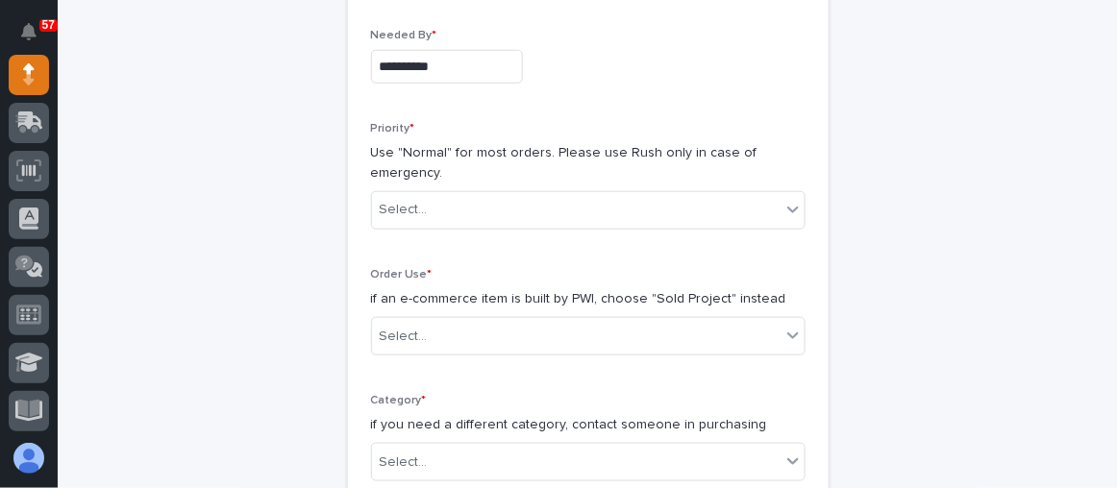
scroll to position [411, 0]
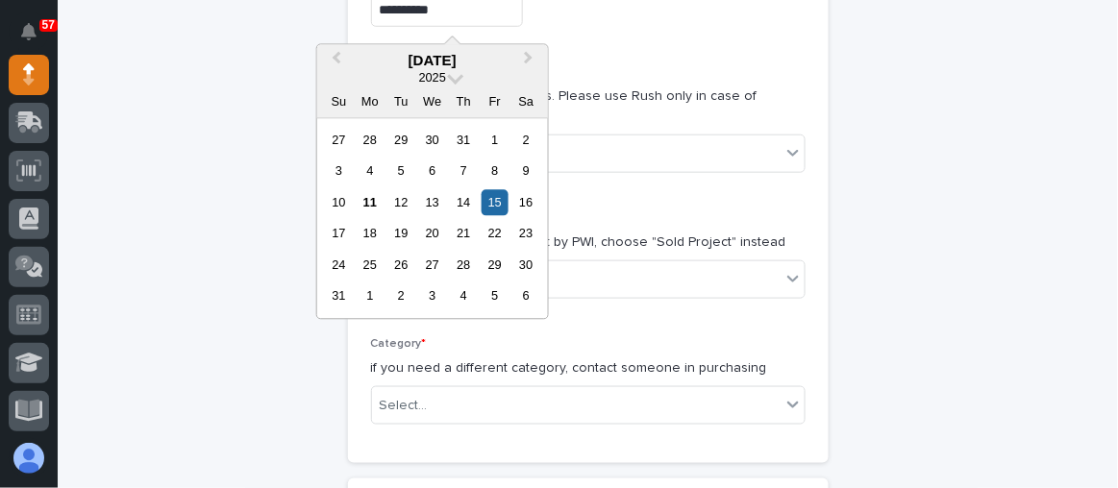
click at [496, 12] on input "**********" at bounding box center [447, 10] width 152 height 34
click at [375, 230] on div "18" at bounding box center [370, 234] width 26 height 26
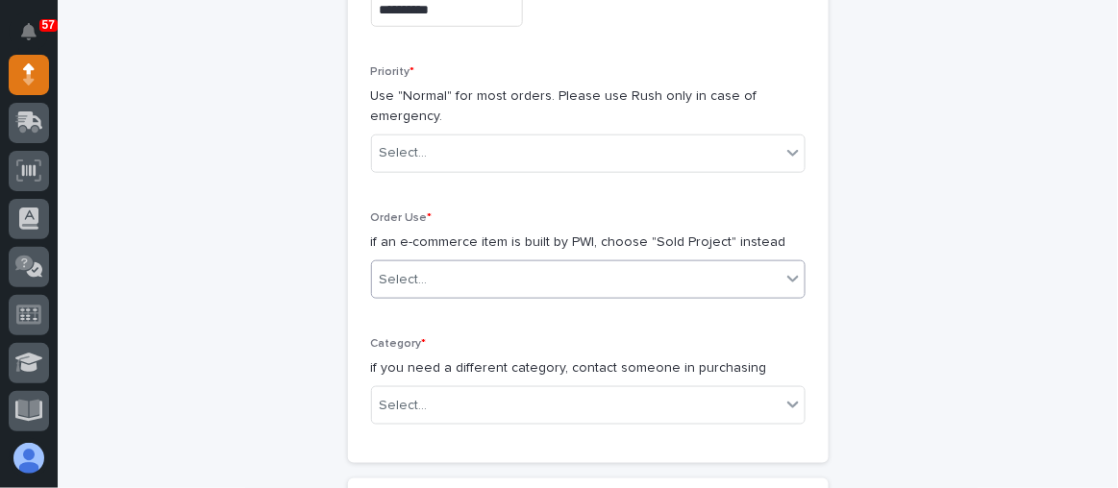
type input "**********"
click at [510, 147] on div "Select..." at bounding box center [576, 153] width 409 height 32
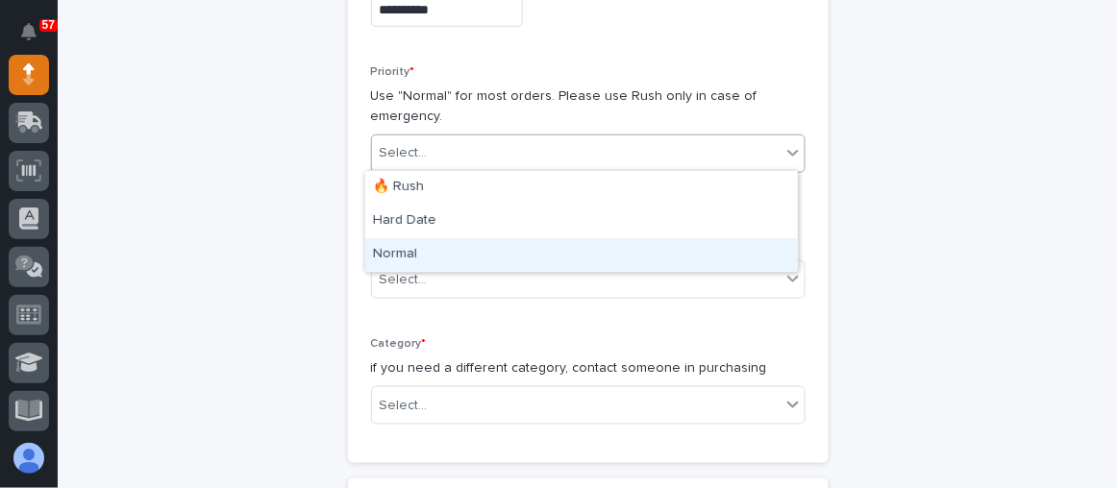
click at [456, 239] on div "Normal" at bounding box center [581, 255] width 433 height 34
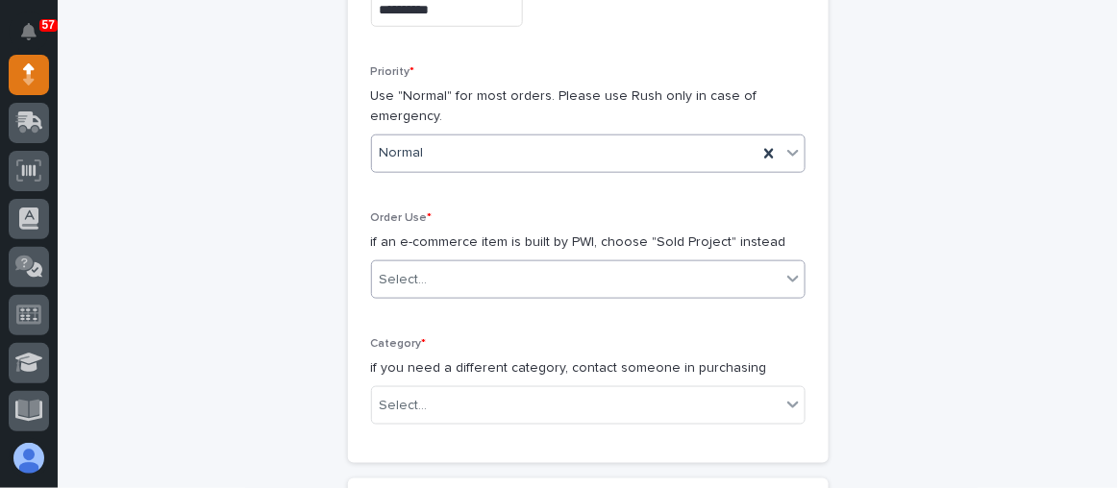
scroll to position [498, 0]
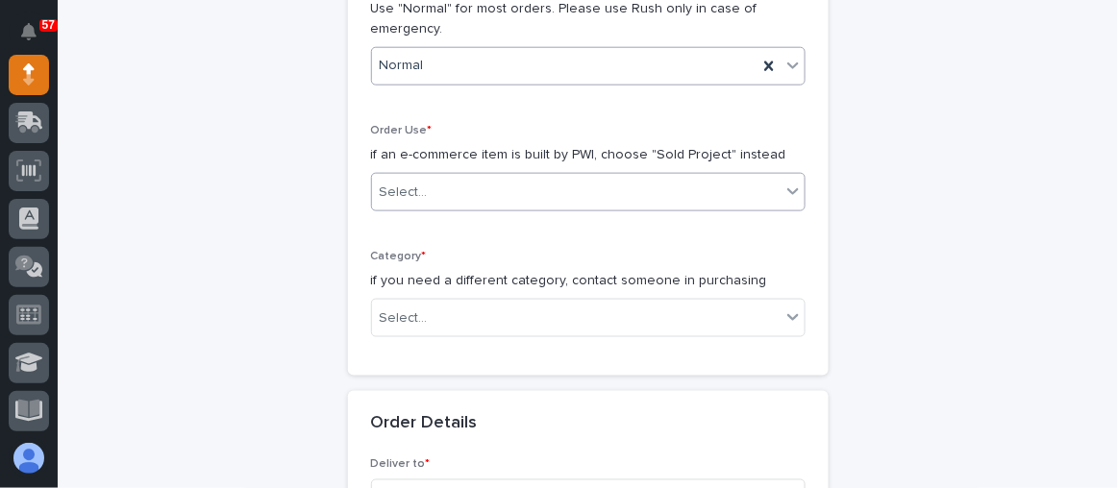
click at [489, 187] on div "Select..." at bounding box center [576, 193] width 409 height 32
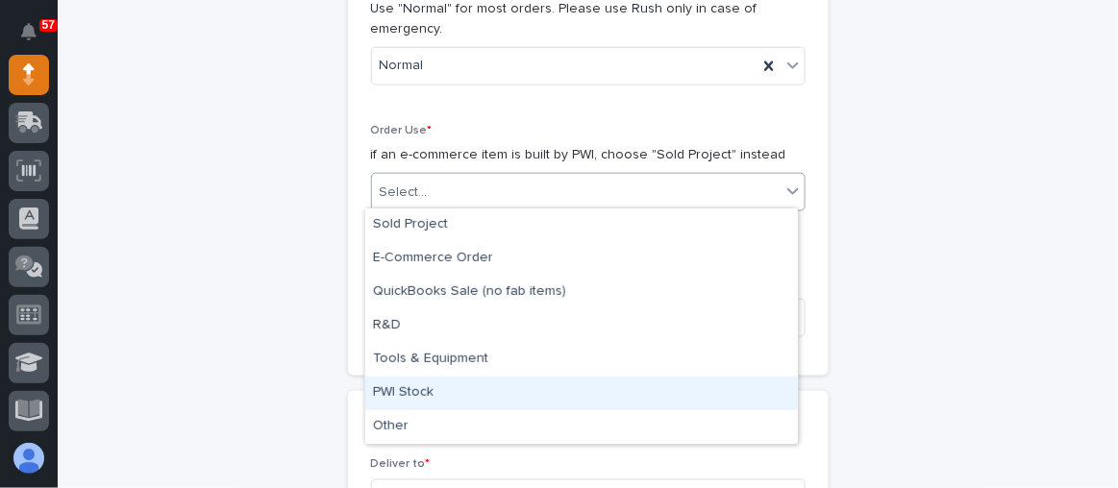
click at [443, 387] on div "PWI Stock" at bounding box center [581, 394] width 433 height 34
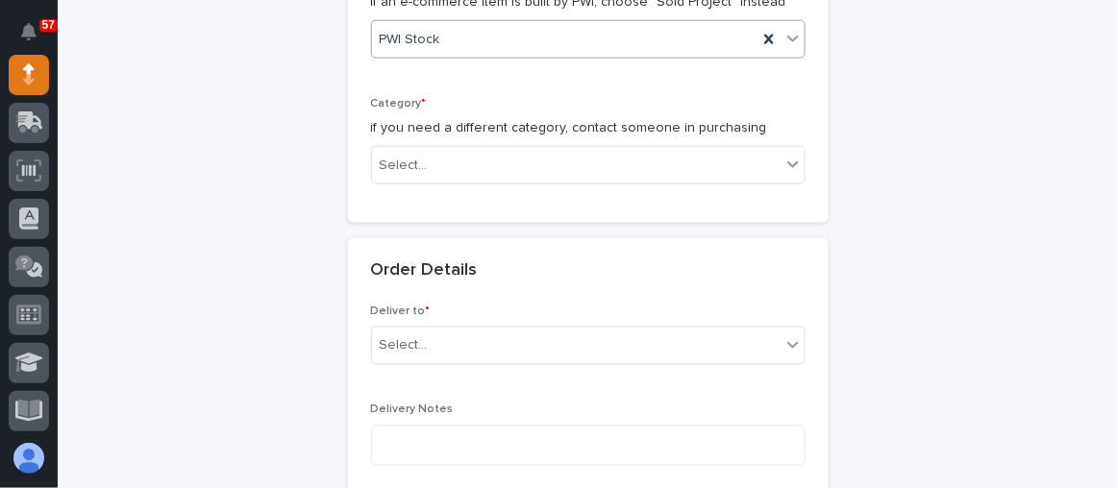
scroll to position [672, 0]
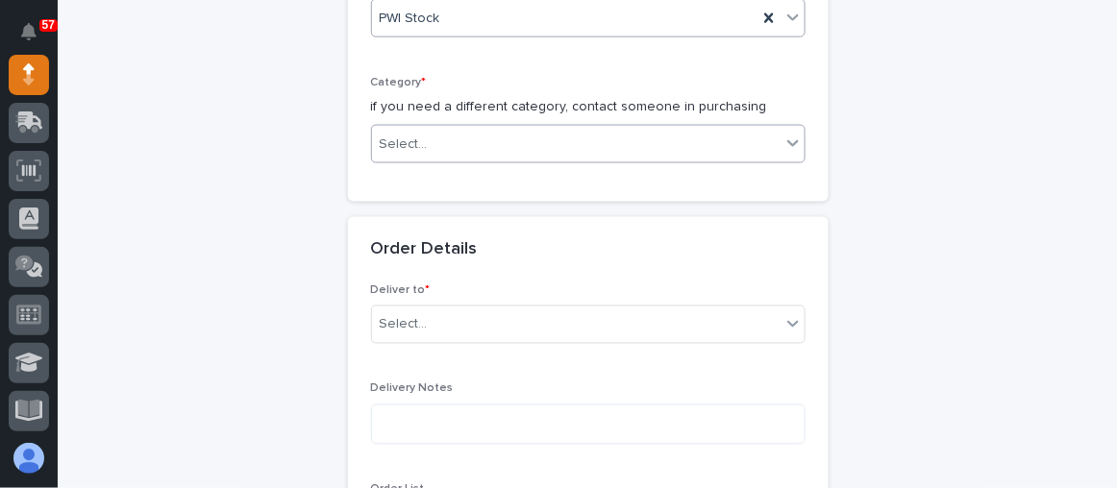
click at [508, 129] on div "Select..." at bounding box center [576, 145] width 409 height 32
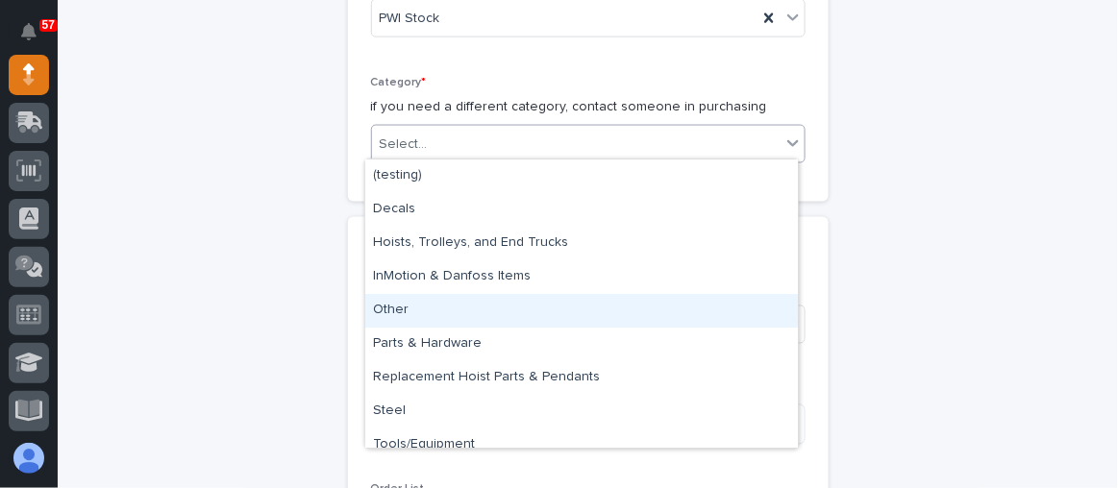
scroll to position [14, 0]
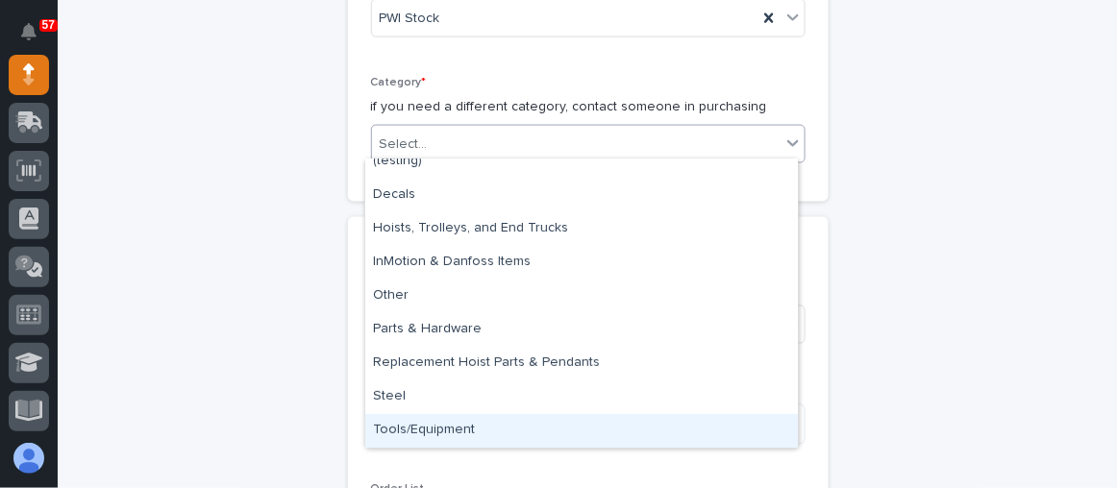
click at [460, 426] on div "Tools/Equipment" at bounding box center [581, 431] width 433 height 34
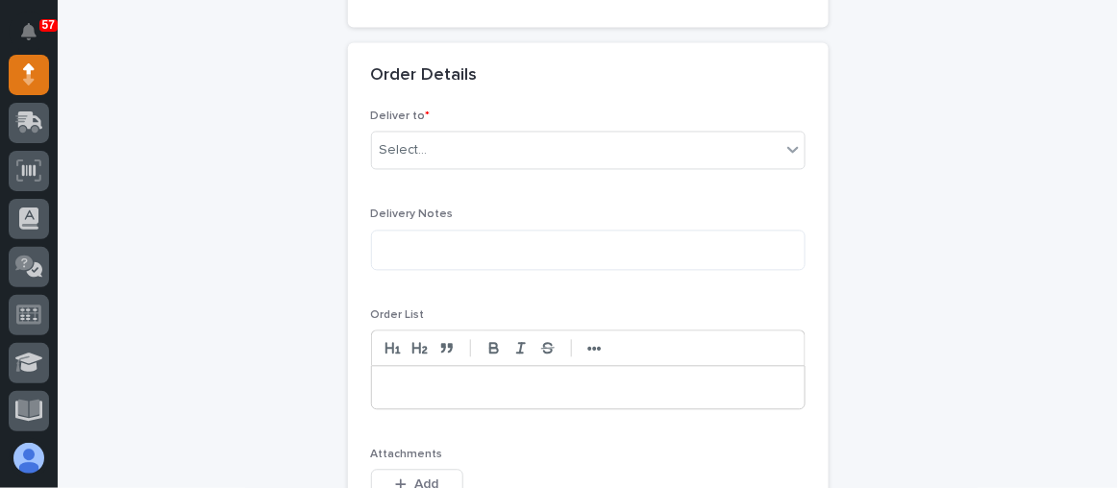
scroll to position [847, 0]
click at [435, 135] on div "Select..." at bounding box center [576, 151] width 409 height 32
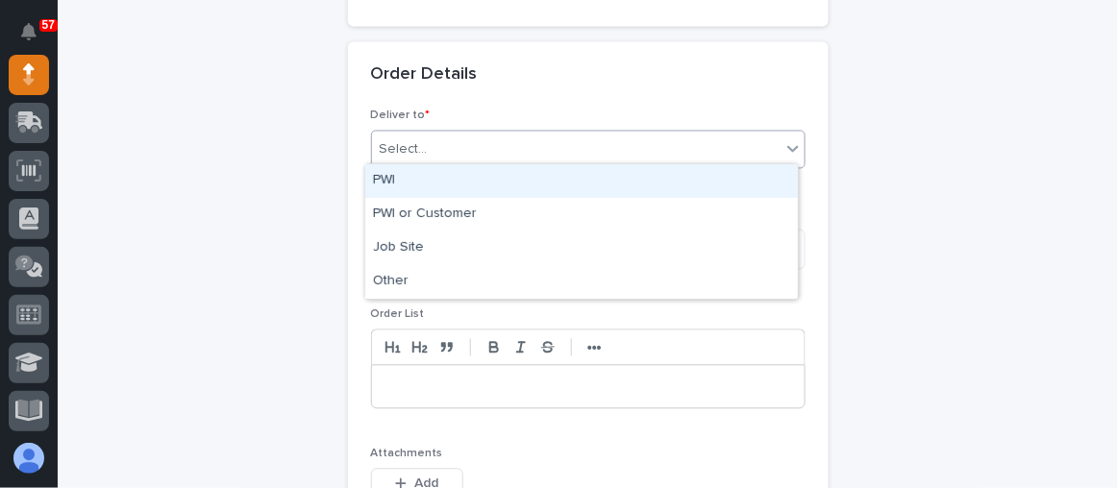
click at [427, 177] on div "PWI" at bounding box center [581, 181] width 433 height 34
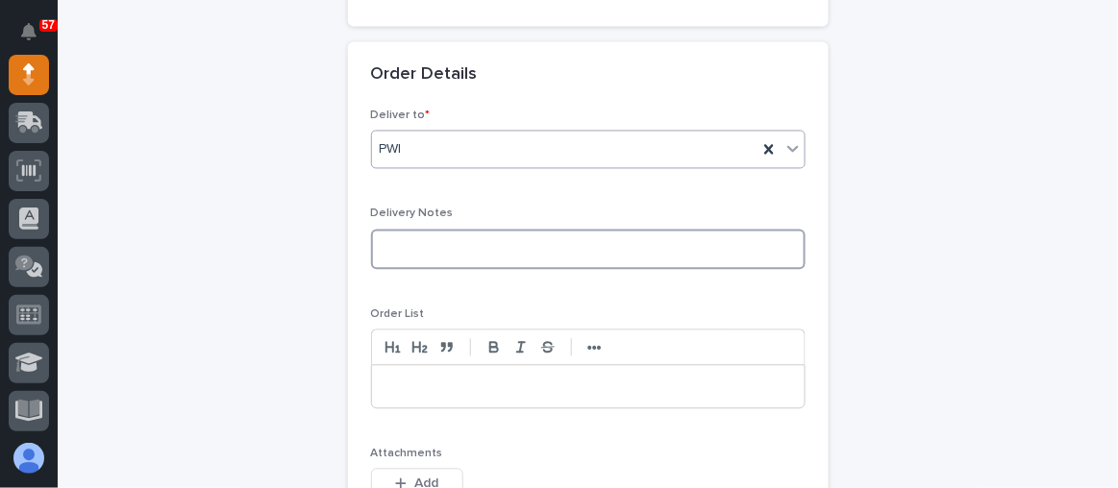
click at [426, 247] on textarea at bounding box center [588, 250] width 435 height 40
type textarea "**********"
click at [387, 378] on p at bounding box center [589, 387] width 404 height 19
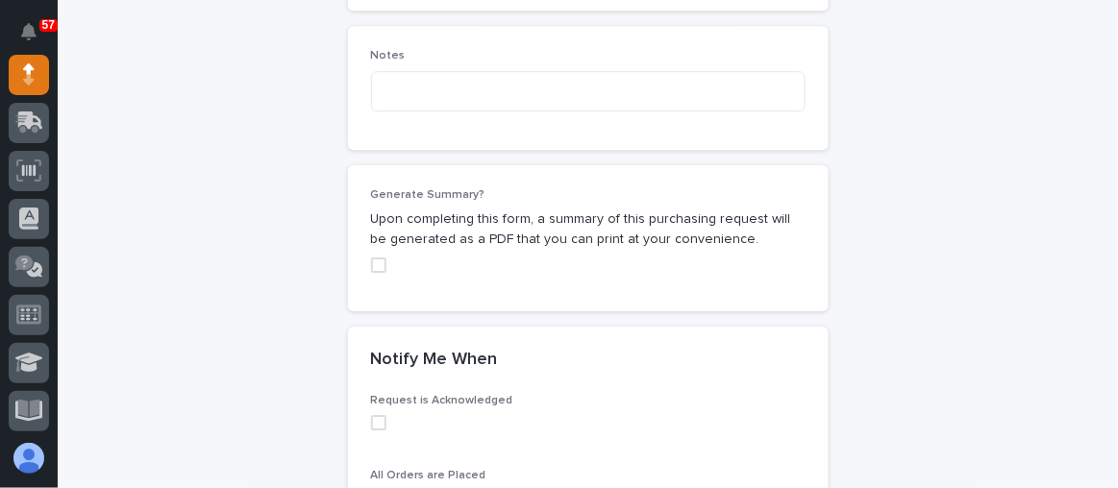
scroll to position [1547, 0]
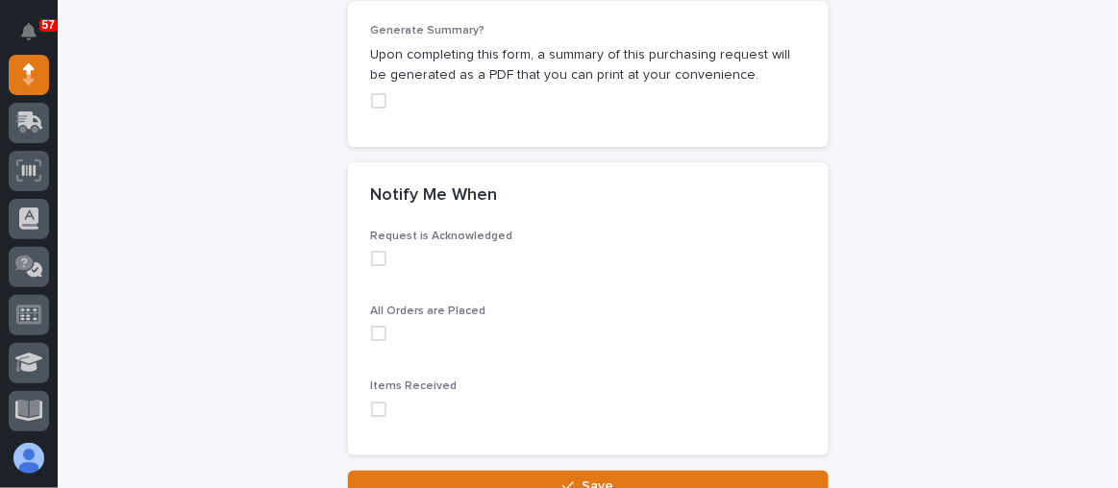
click at [374, 98] on span at bounding box center [378, 100] width 15 height 15
click at [371, 251] on span at bounding box center [378, 258] width 15 height 15
drag, startPoint x: 371, startPoint y: 329, endPoint x: 372, endPoint y: 360, distance: 30.8
click at [371, 330] on span at bounding box center [378, 333] width 15 height 15
click at [373, 403] on span at bounding box center [378, 409] width 15 height 15
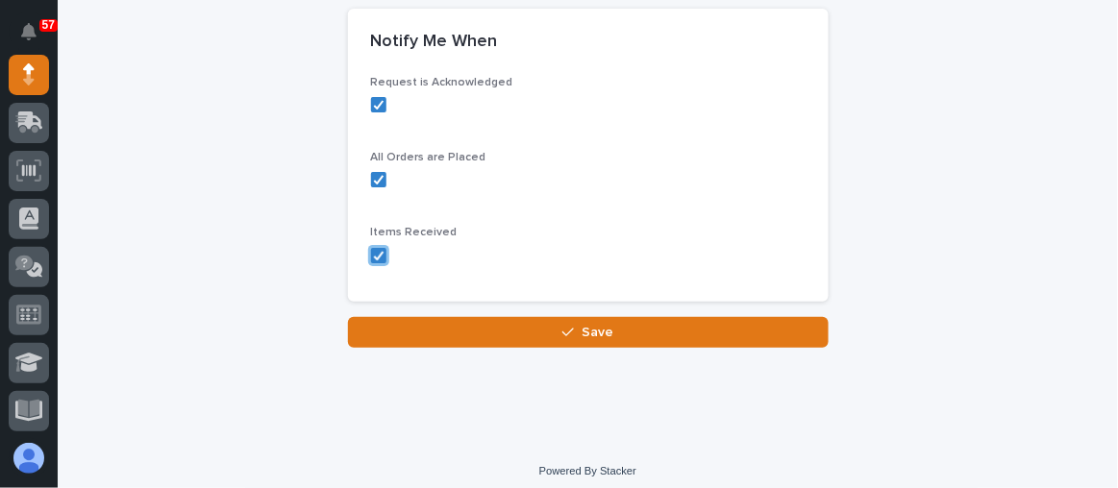
scroll to position [1704, 0]
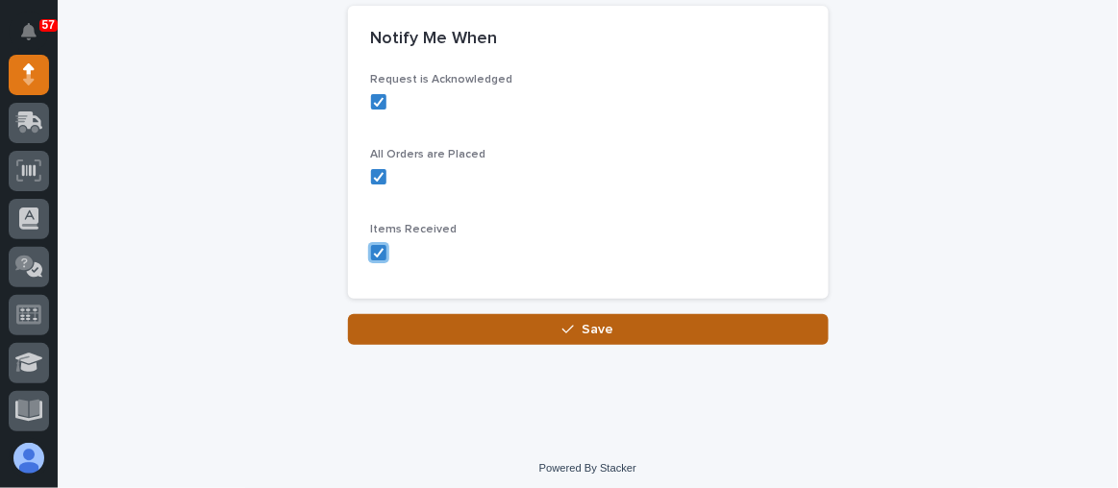
click at [657, 329] on button "Save" at bounding box center [588, 329] width 481 height 31
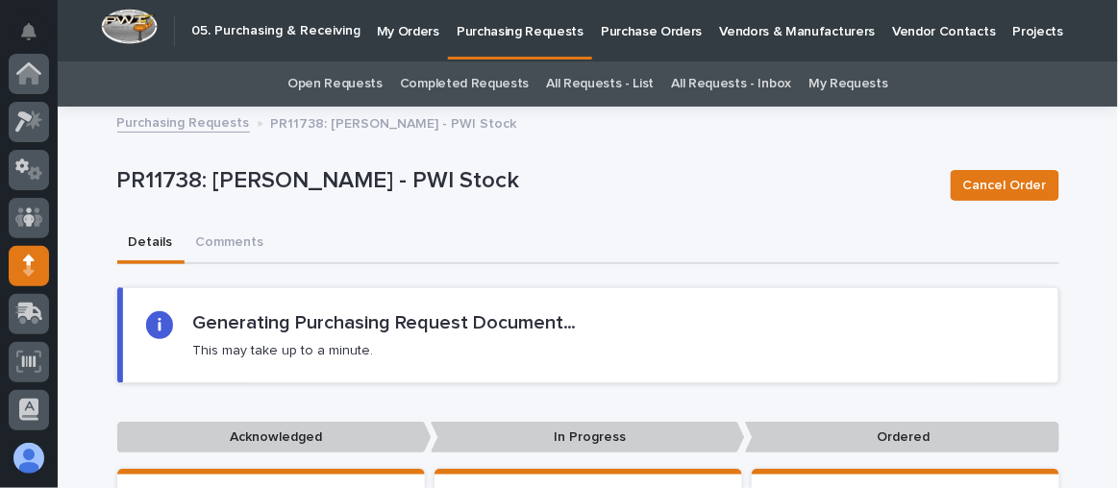
scroll to position [191, 0]
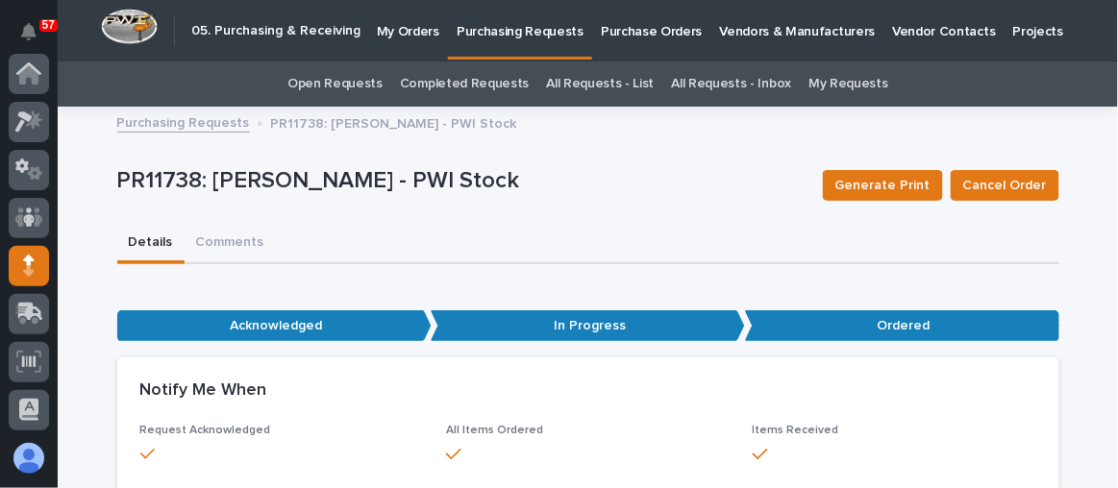
scroll to position [191, 0]
